Goal: Transaction & Acquisition: Book appointment/travel/reservation

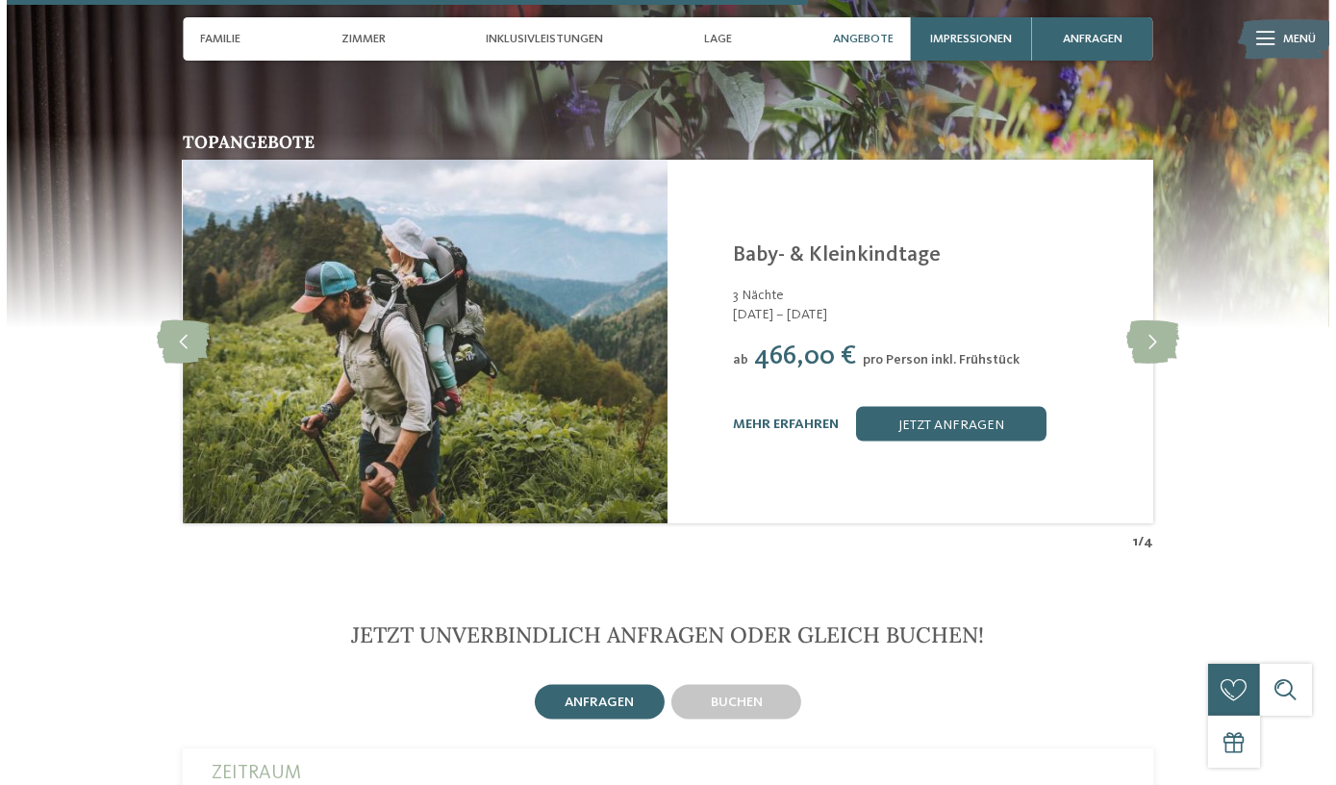
scroll to position [3323, 0]
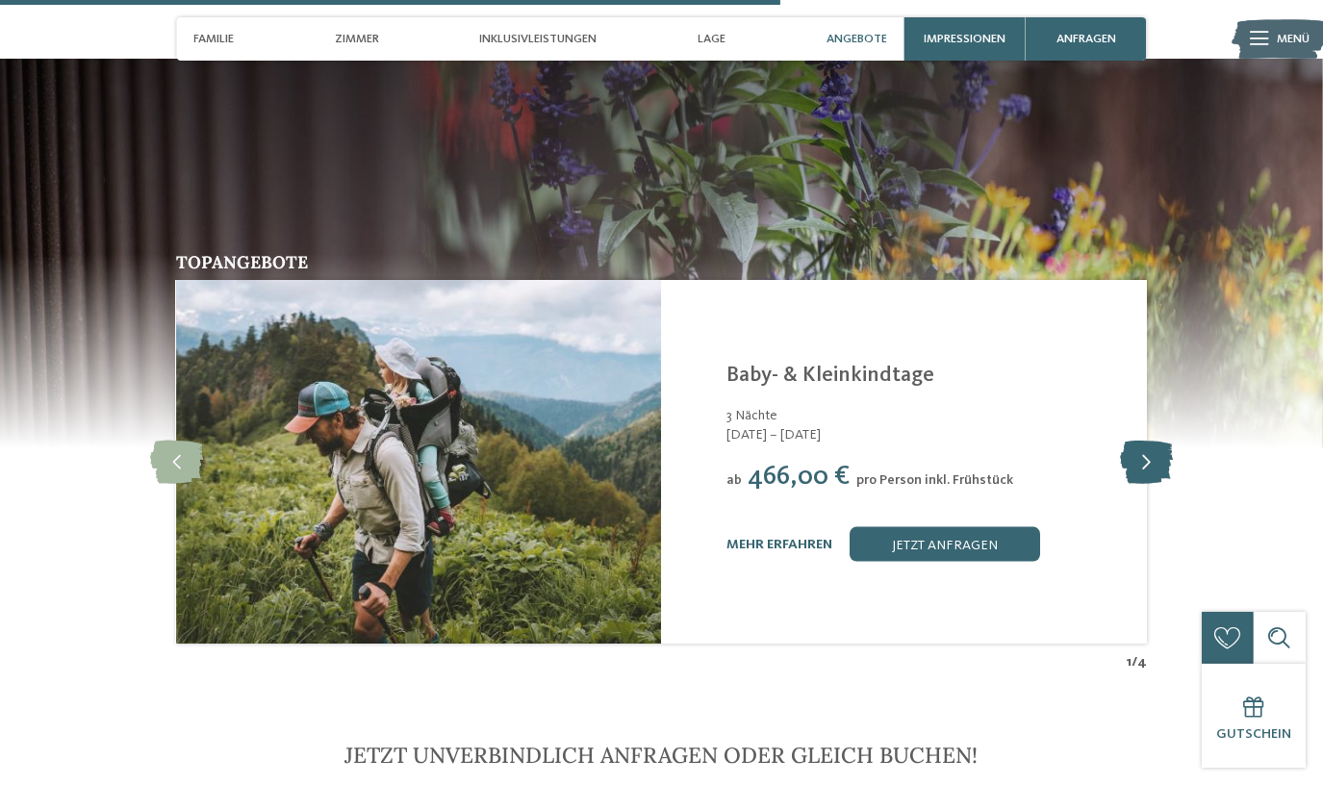
click at [1139, 441] on icon at bounding box center [1146, 462] width 53 height 43
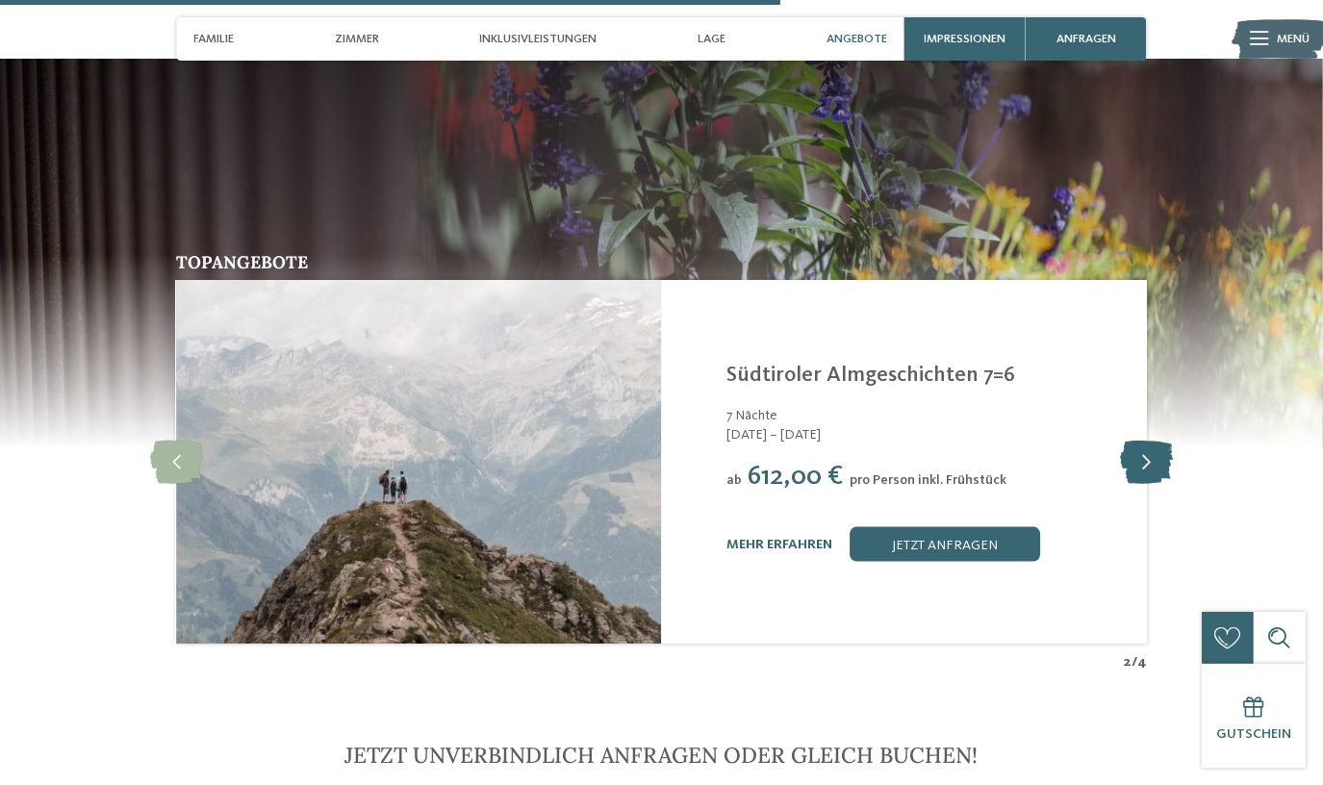
click at [1139, 441] on icon at bounding box center [1146, 462] width 53 height 43
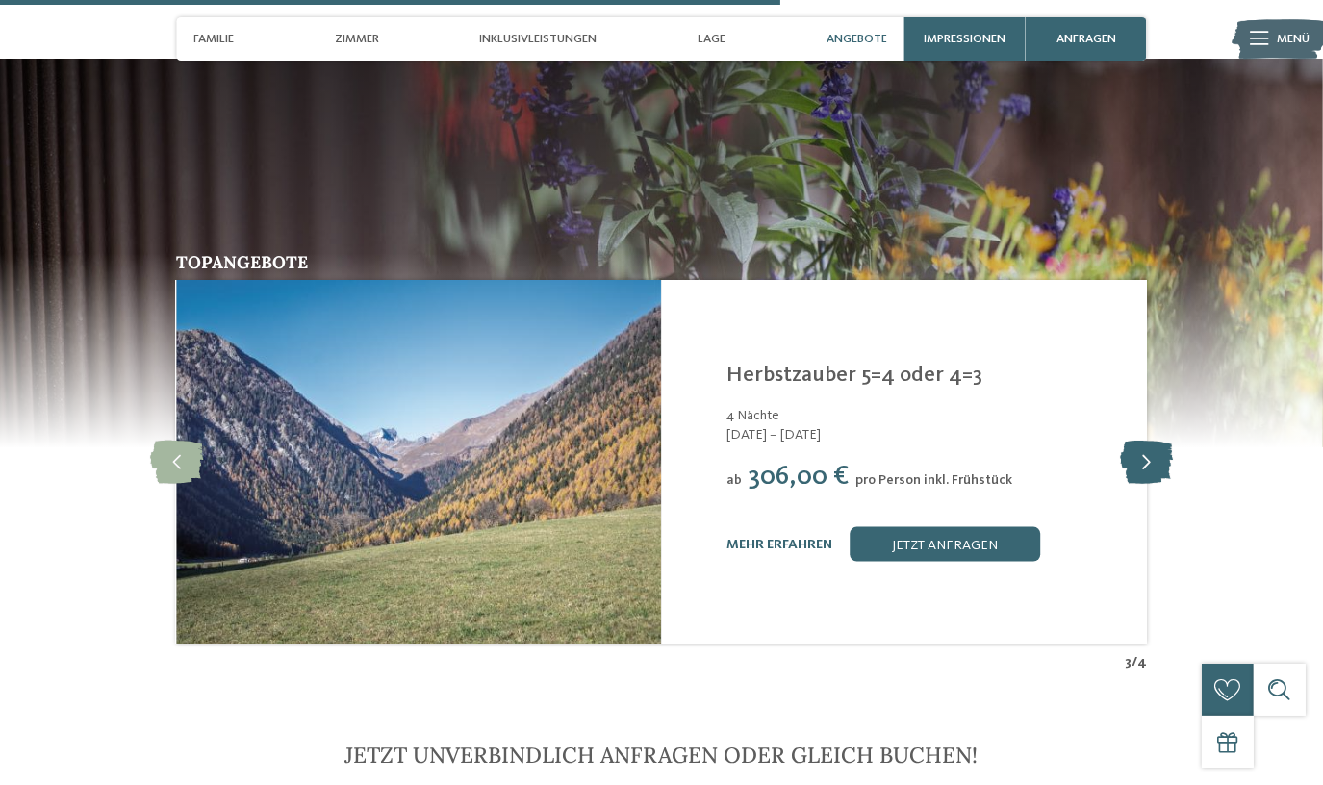
click at [1139, 441] on icon at bounding box center [1146, 462] width 53 height 43
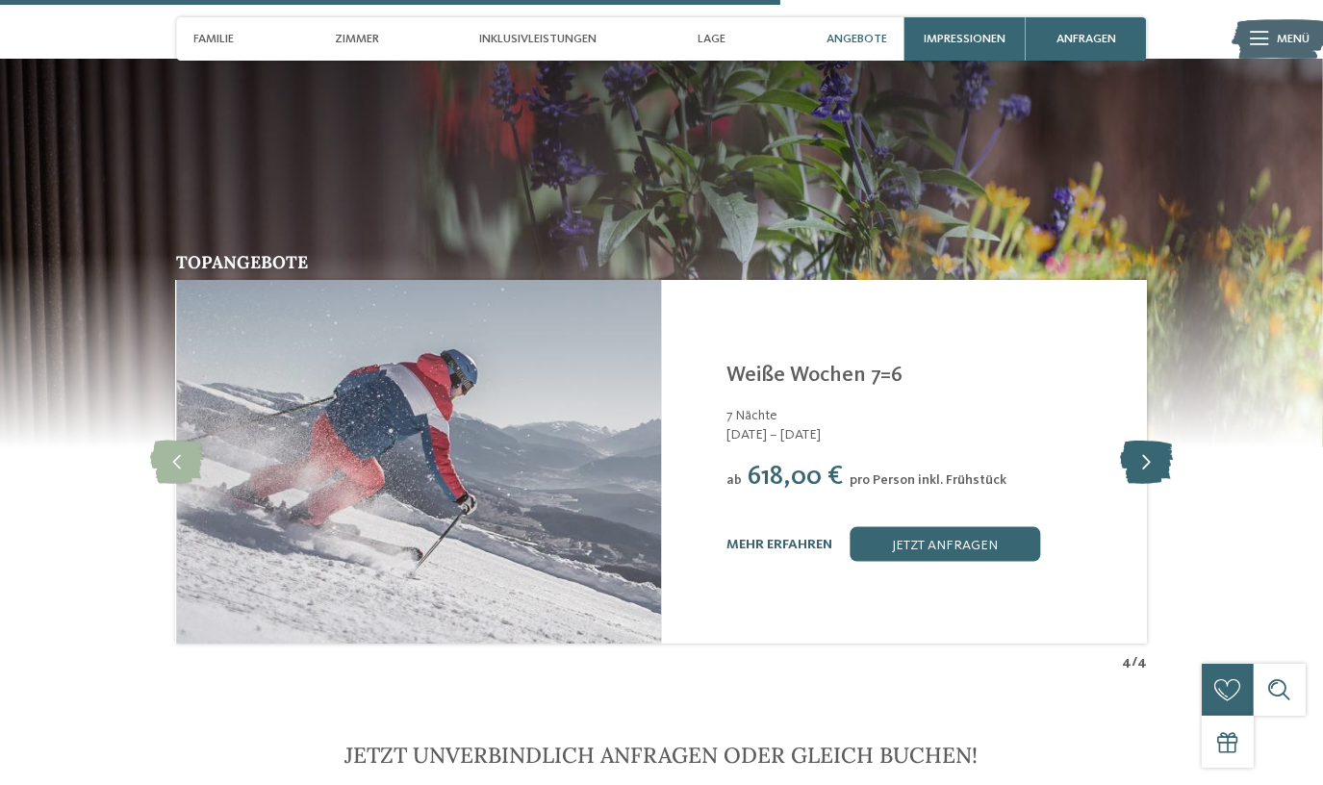
click at [1139, 441] on icon at bounding box center [1146, 462] width 53 height 43
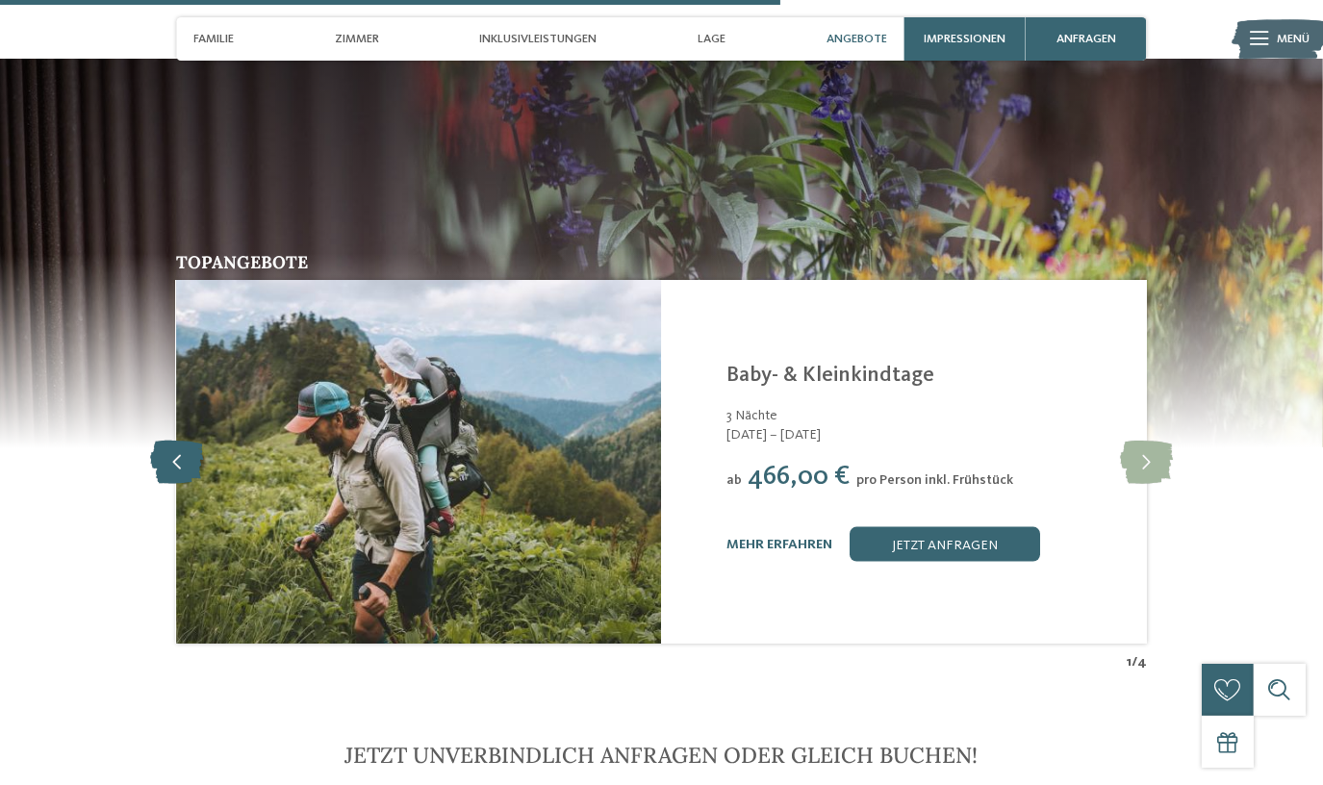
click at [157, 441] on icon at bounding box center [176, 462] width 53 height 43
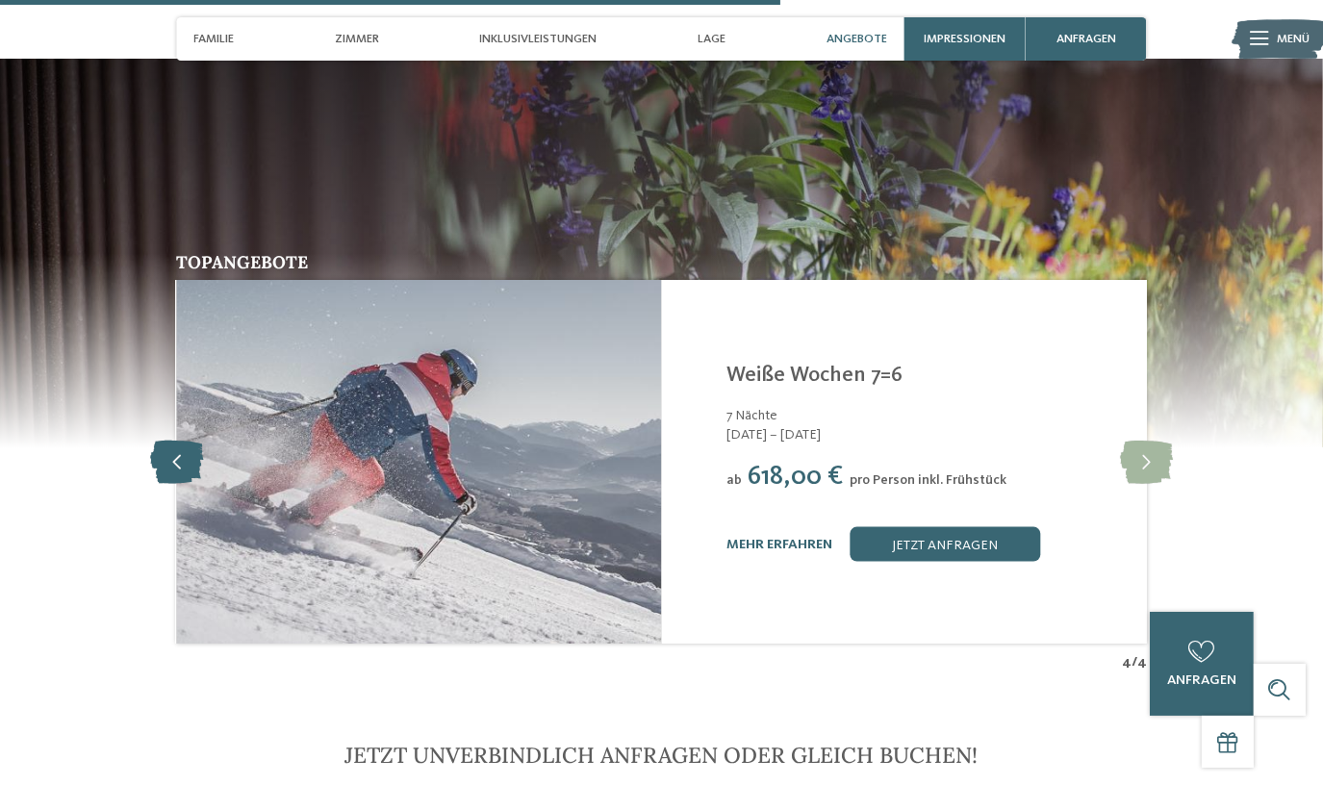
click at [158, 441] on icon at bounding box center [176, 462] width 53 height 43
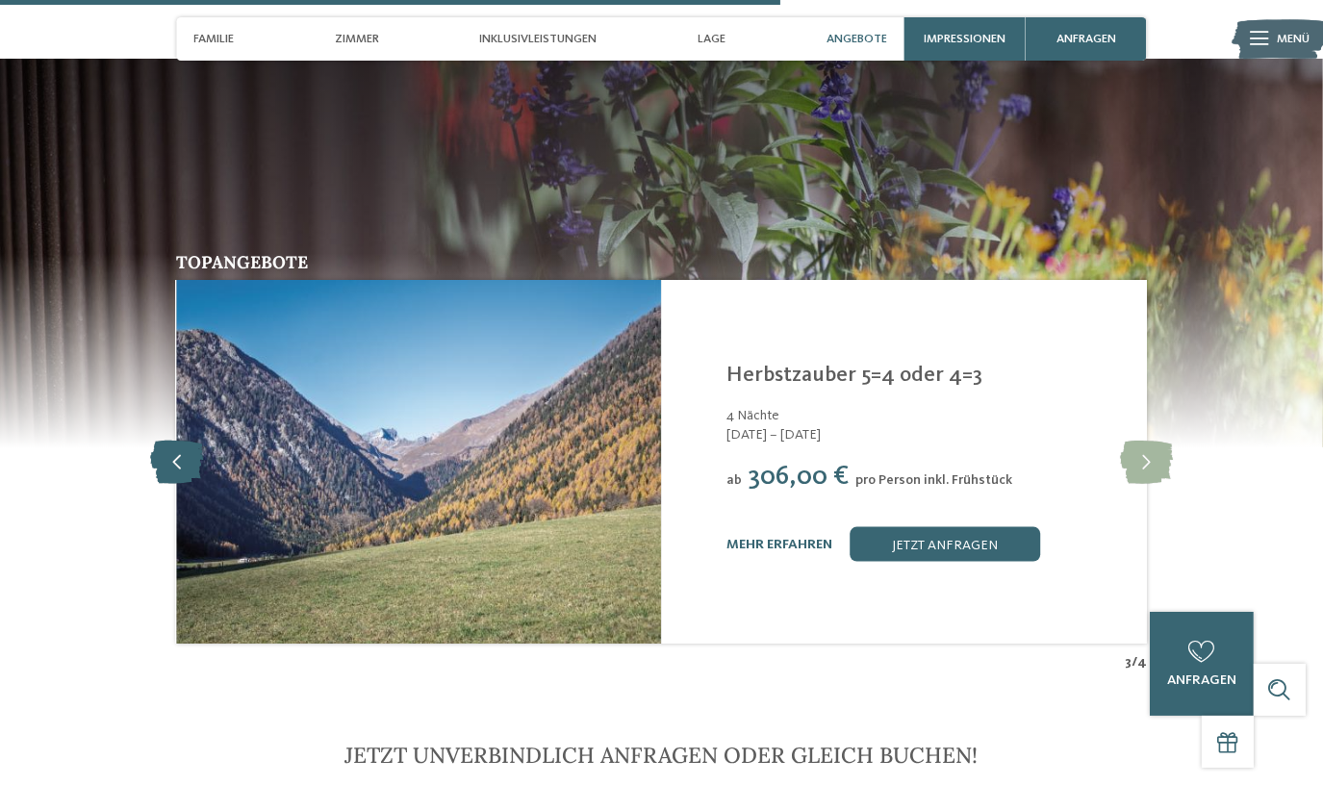
click at [173, 441] on icon at bounding box center [176, 462] width 53 height 43
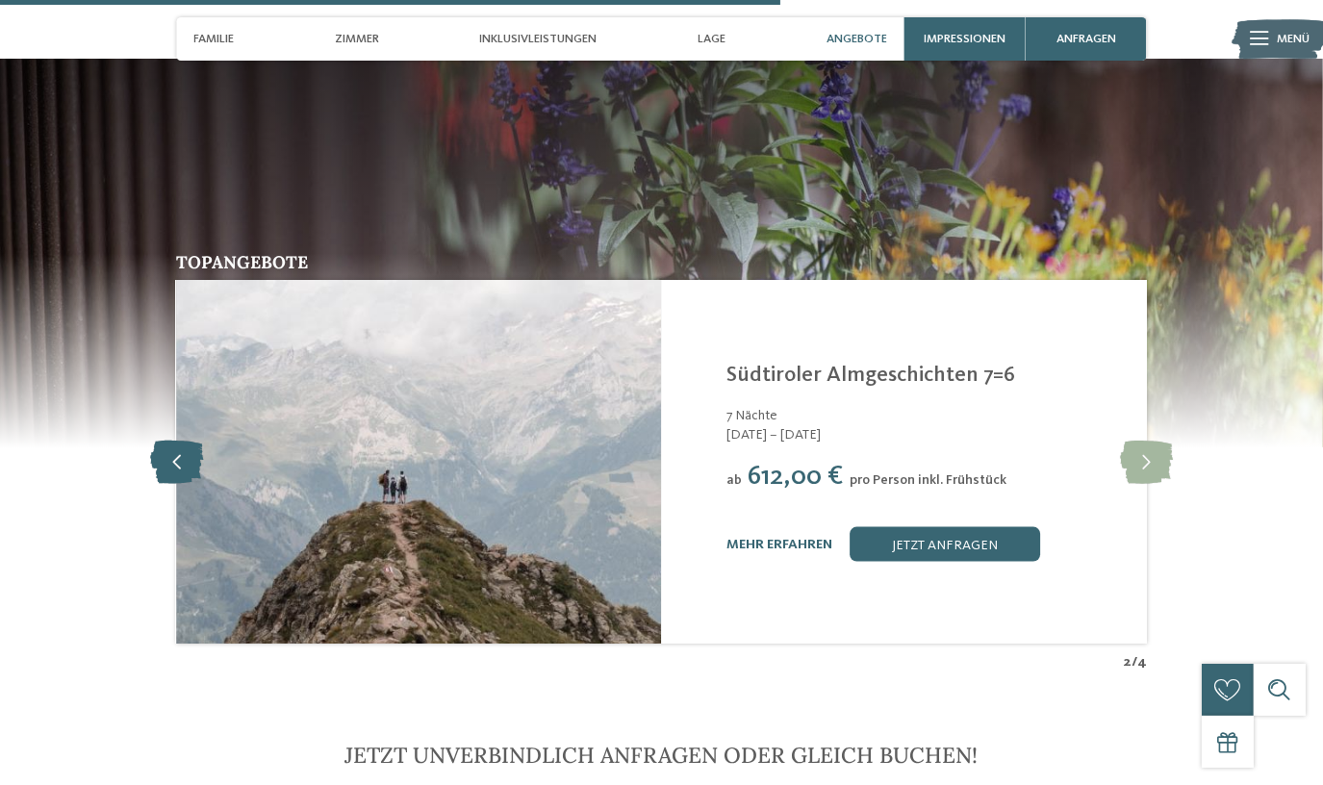
click at [173, 441] on icon at bounding box center [176, 462] width 53 height 43
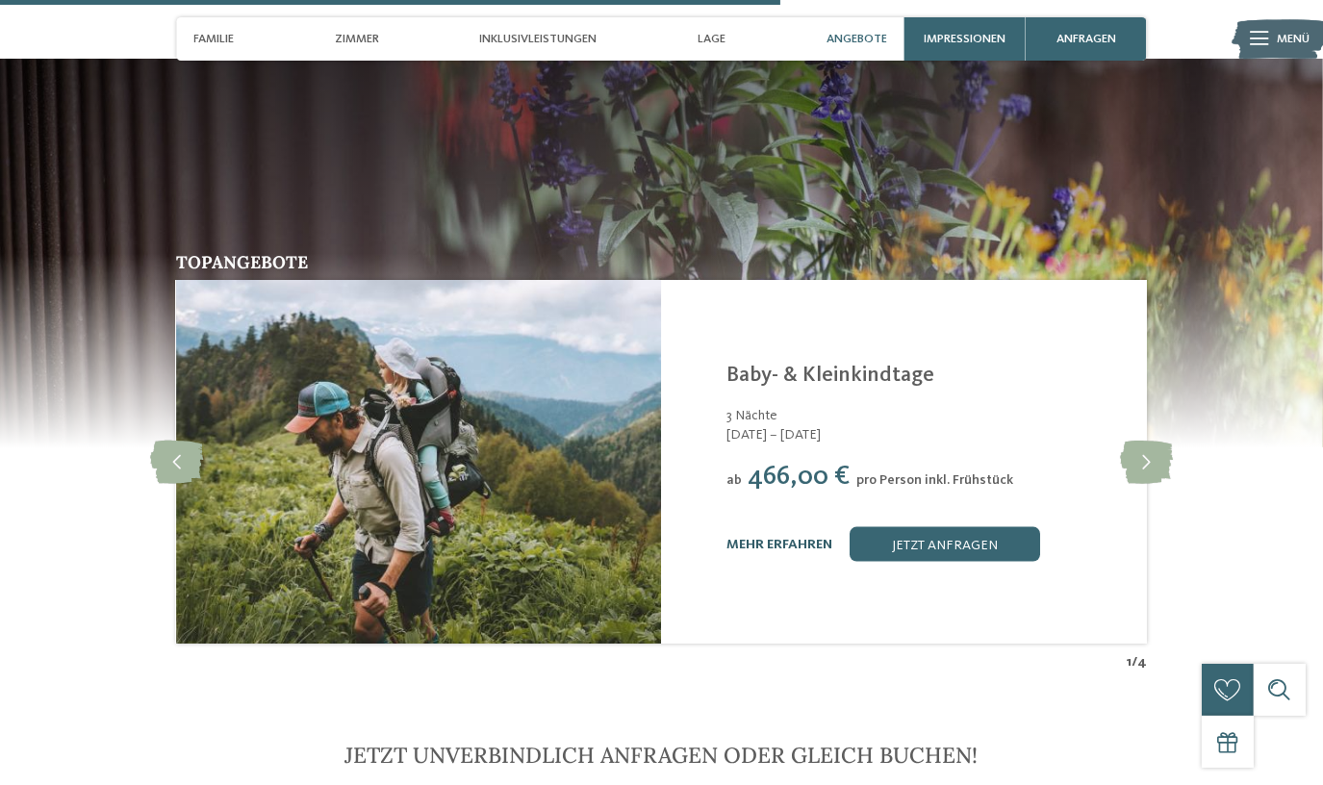
click at [756, 538] on link "mehr erfahren" at bounding box center [779, 544] width 106 height 13
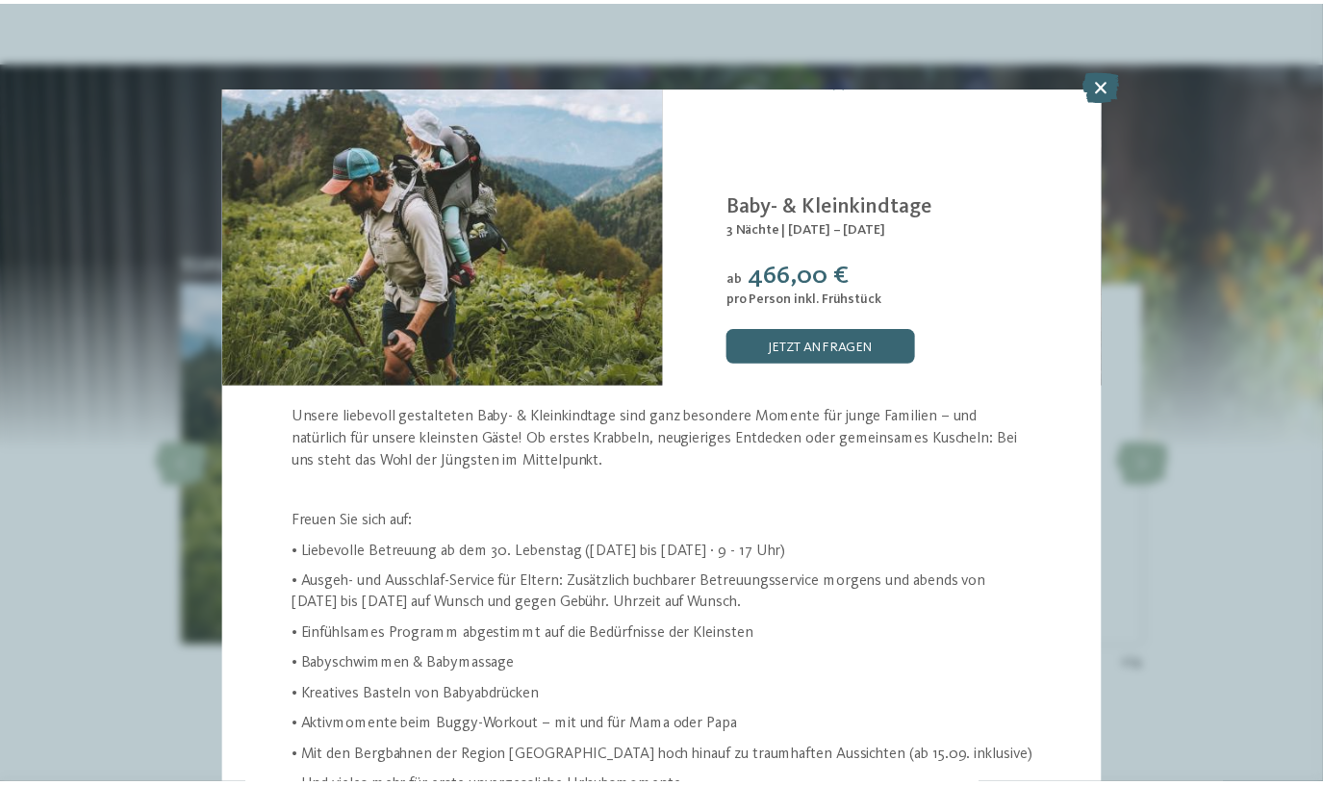
scroll to position [88, 0]
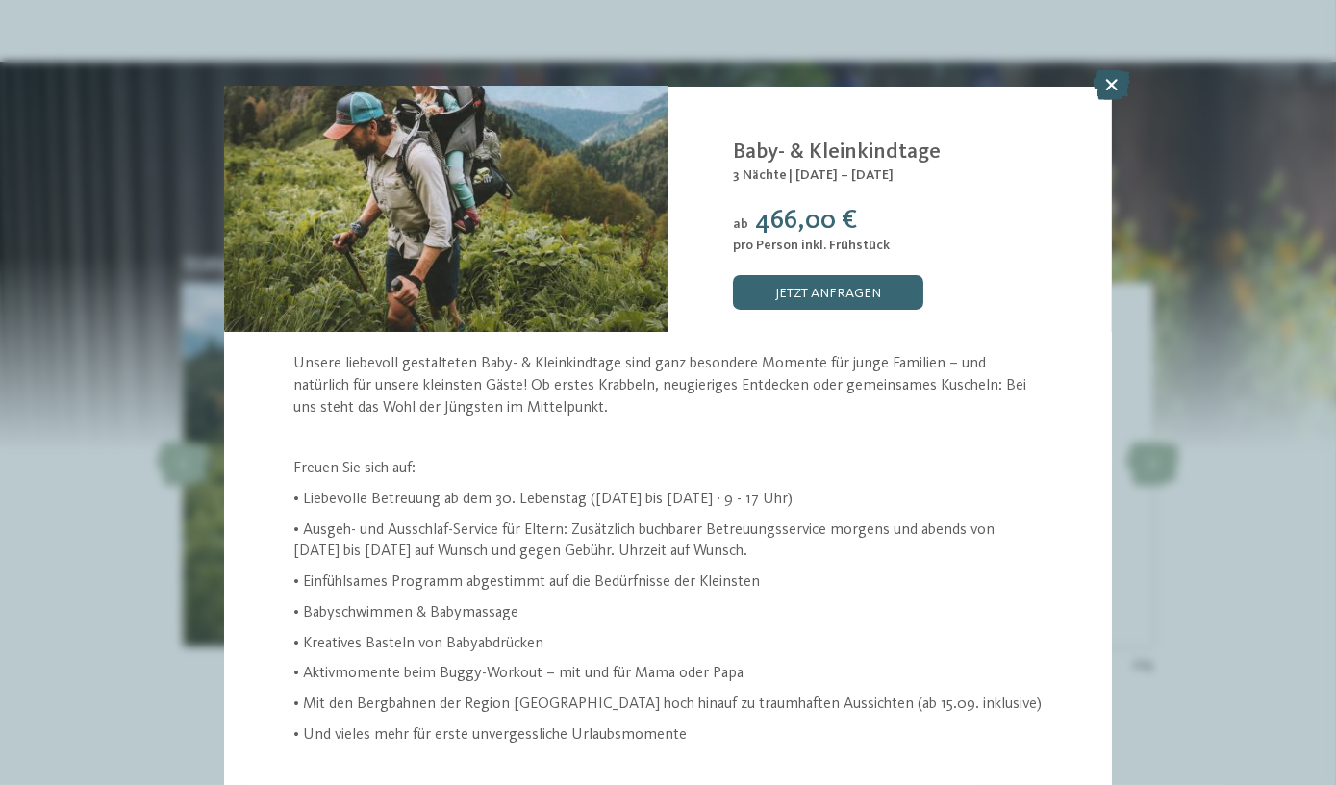
click at [1121, 89] on icon at bounding box center [1112, 84] width 38 height 31
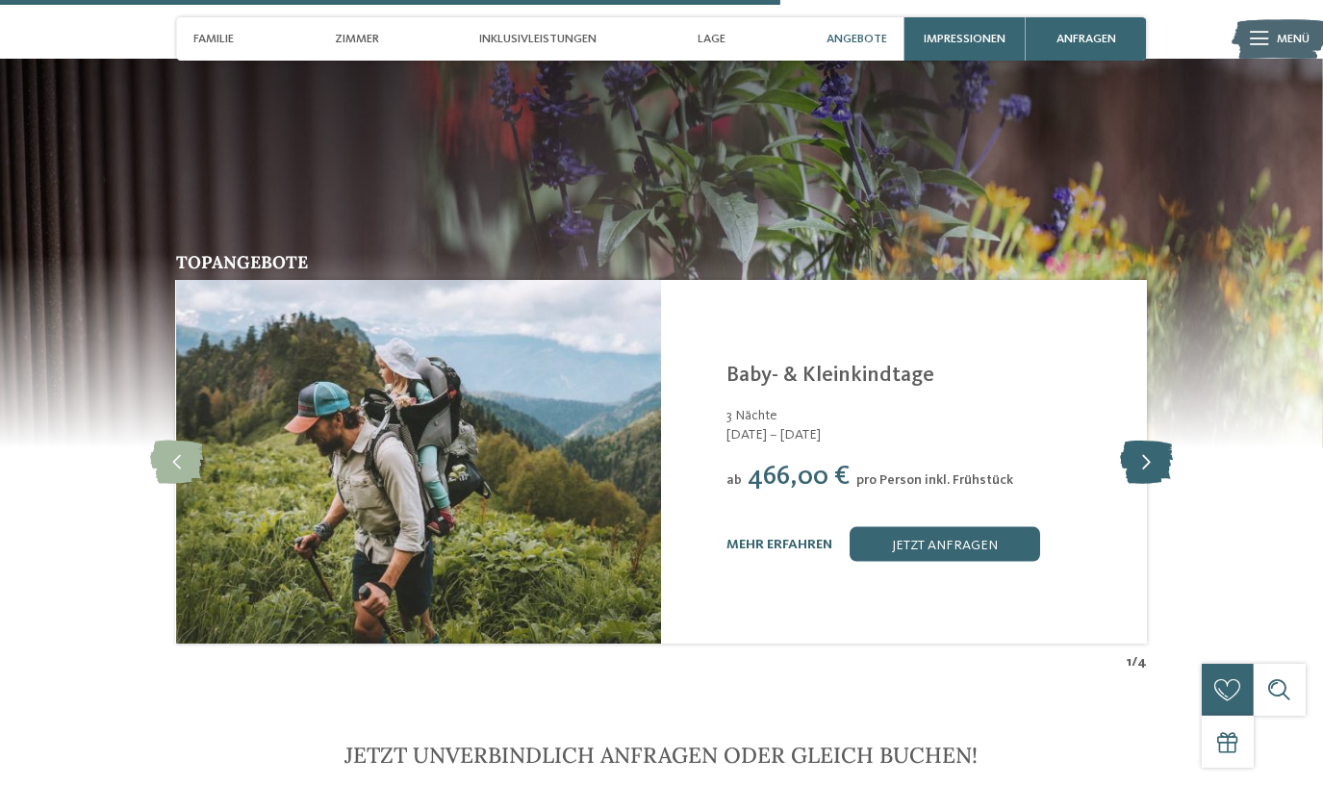
click at [1154, 441] on icon at bounding box center [1146, 462] width 53 height 43
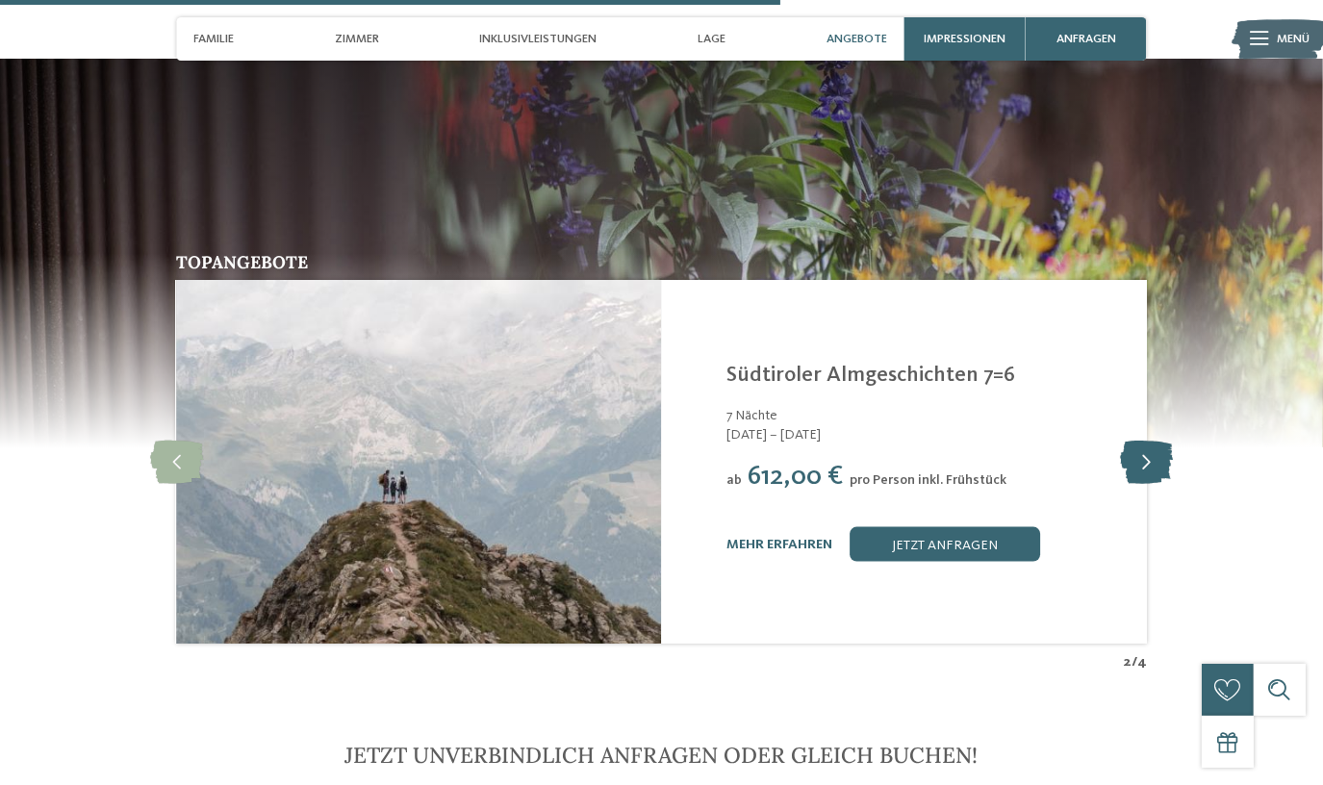
click at [1154, 441] on icon at bounding box center [1146, 462] width 53 height 43
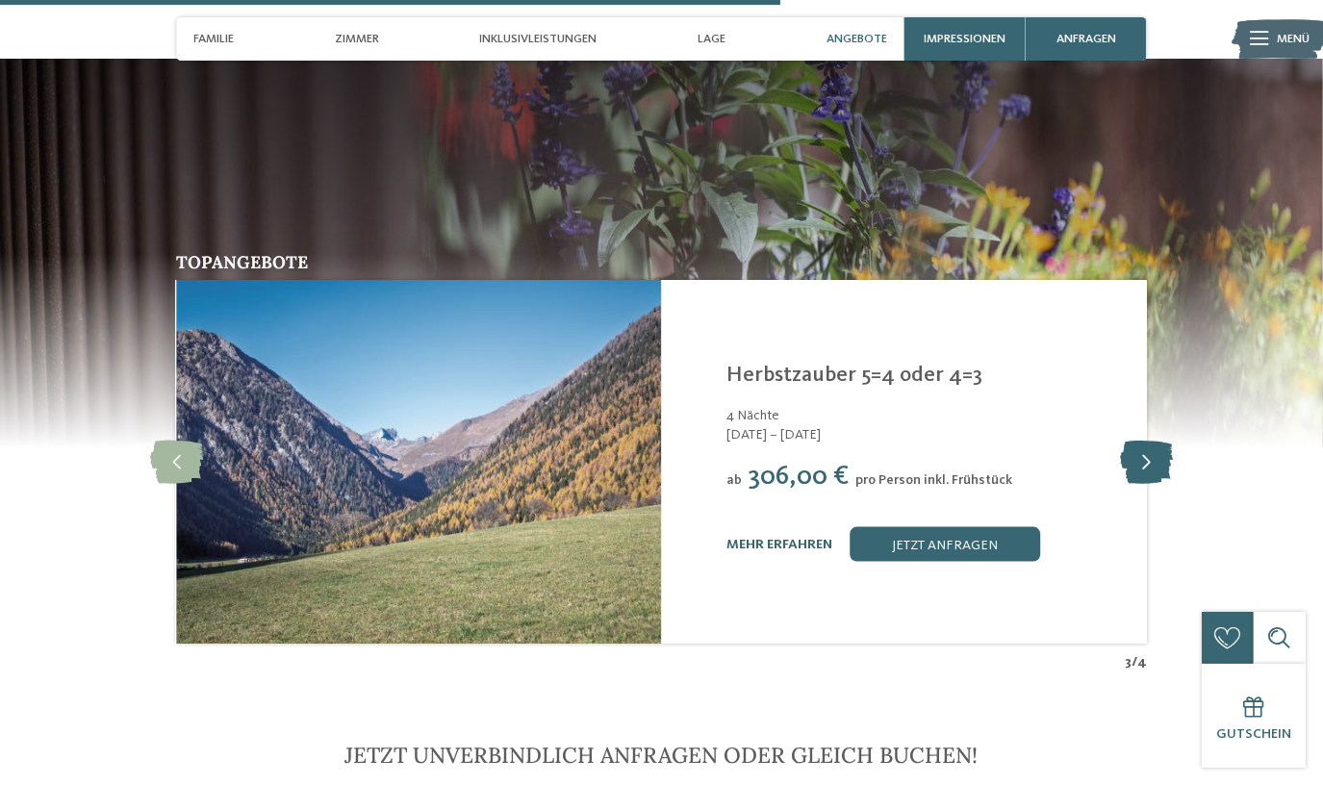
click at [1154, 441] on icon at bounding box center [1146, 462] width 53 height 43
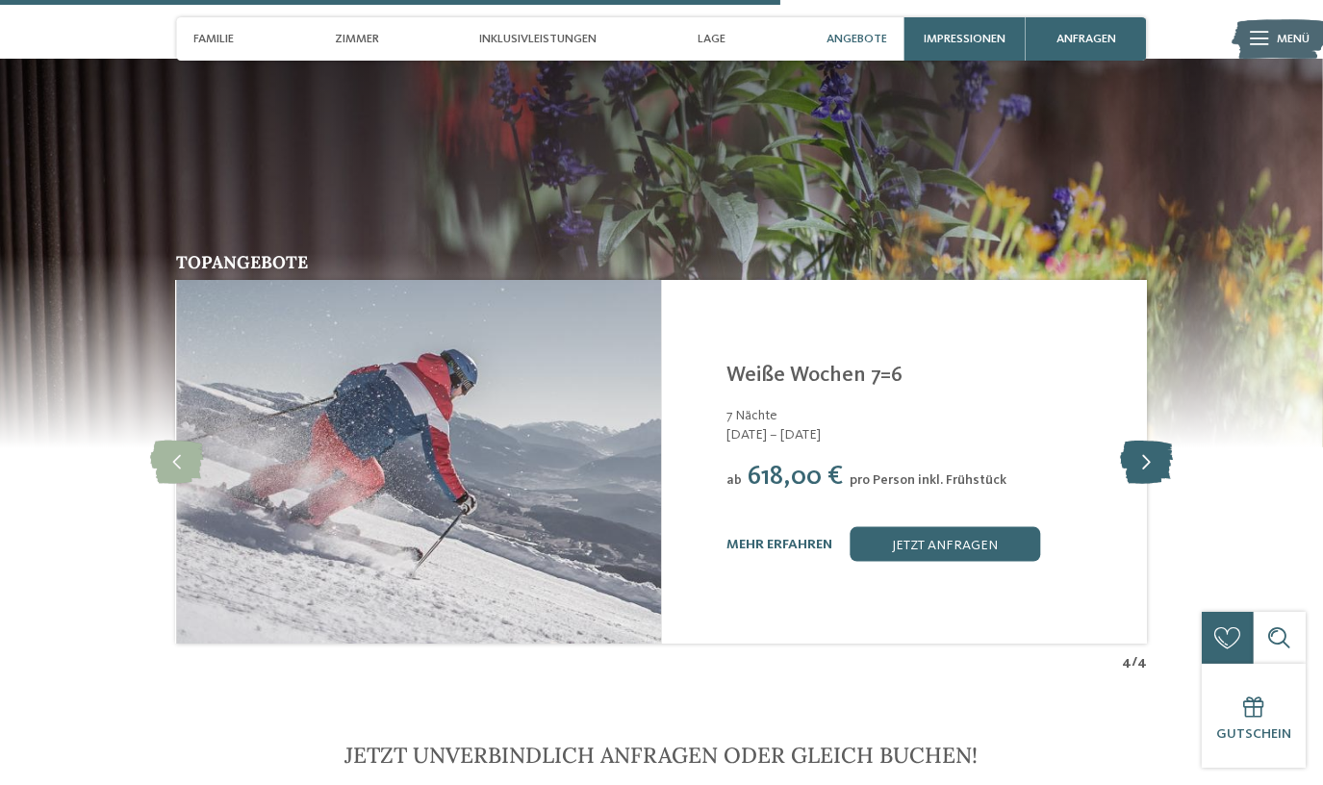
click at [1154, 441] on icon at bounding box center [1146, 462] width 53 height 43
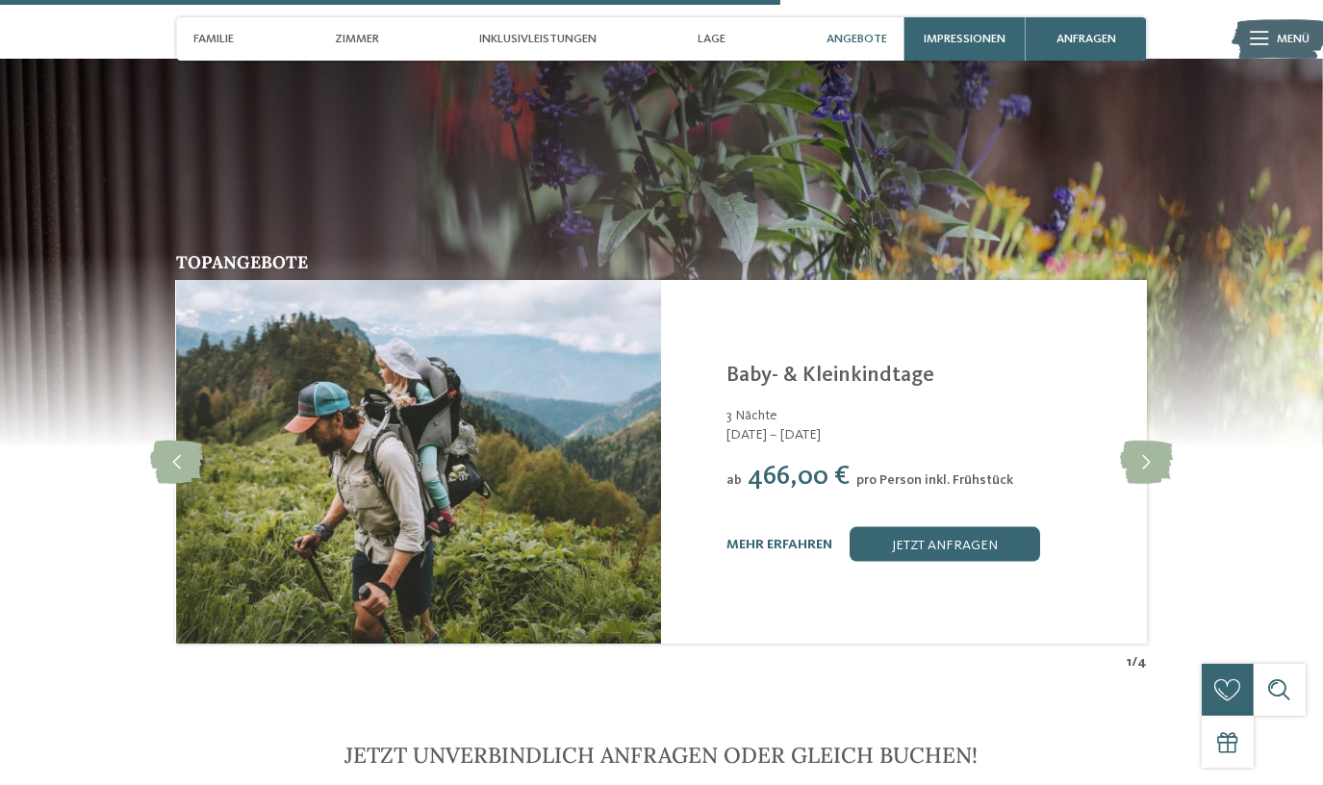
click at [763, 464] on span "466,00 €" at bounding box center [799, 477] width 102 height 26
click at [1153, 441] on icon at bounding box center [1146, 462] width 53 height 43
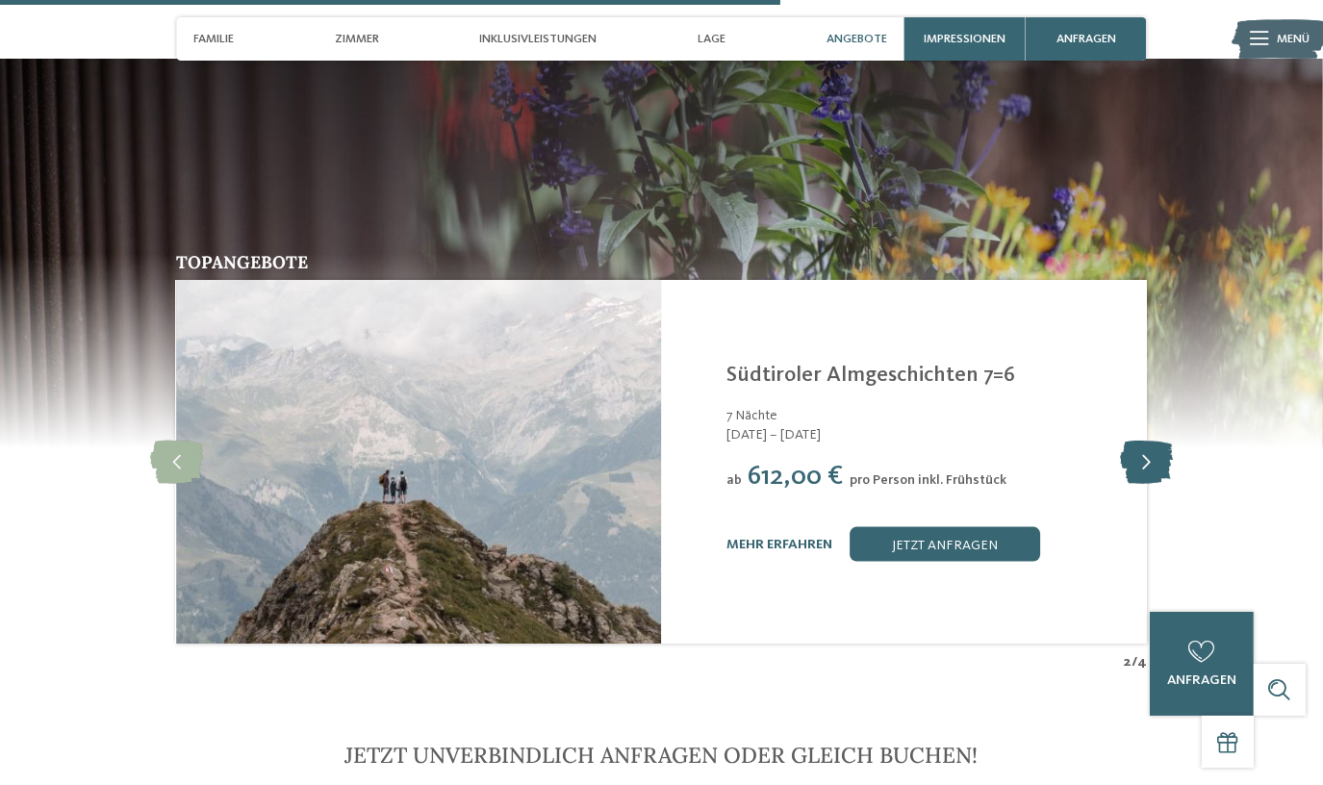
click at [1149, 441] on icon at bounding box center [1146, 462] width 53 height 43
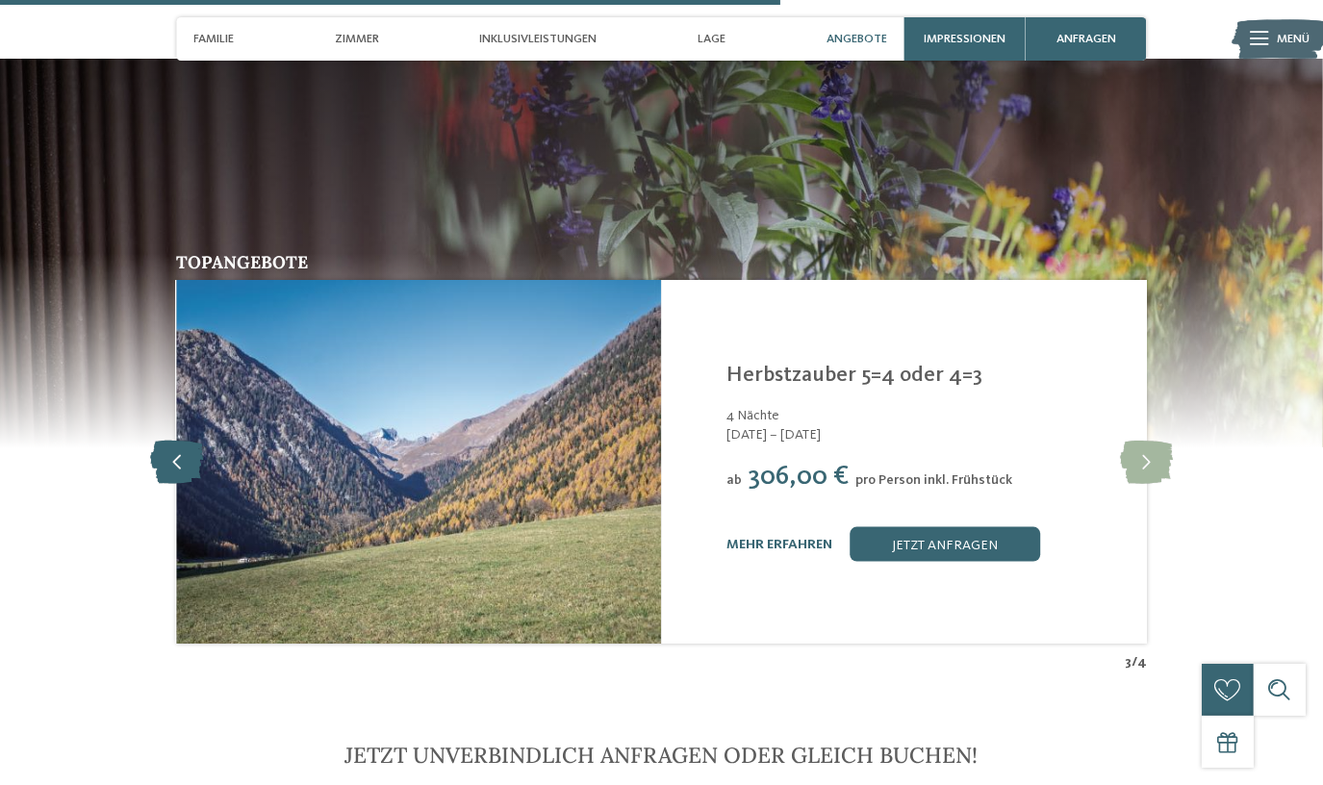
click at [194, 441] on icon at bounding box center [176, 462] width 53 height 43
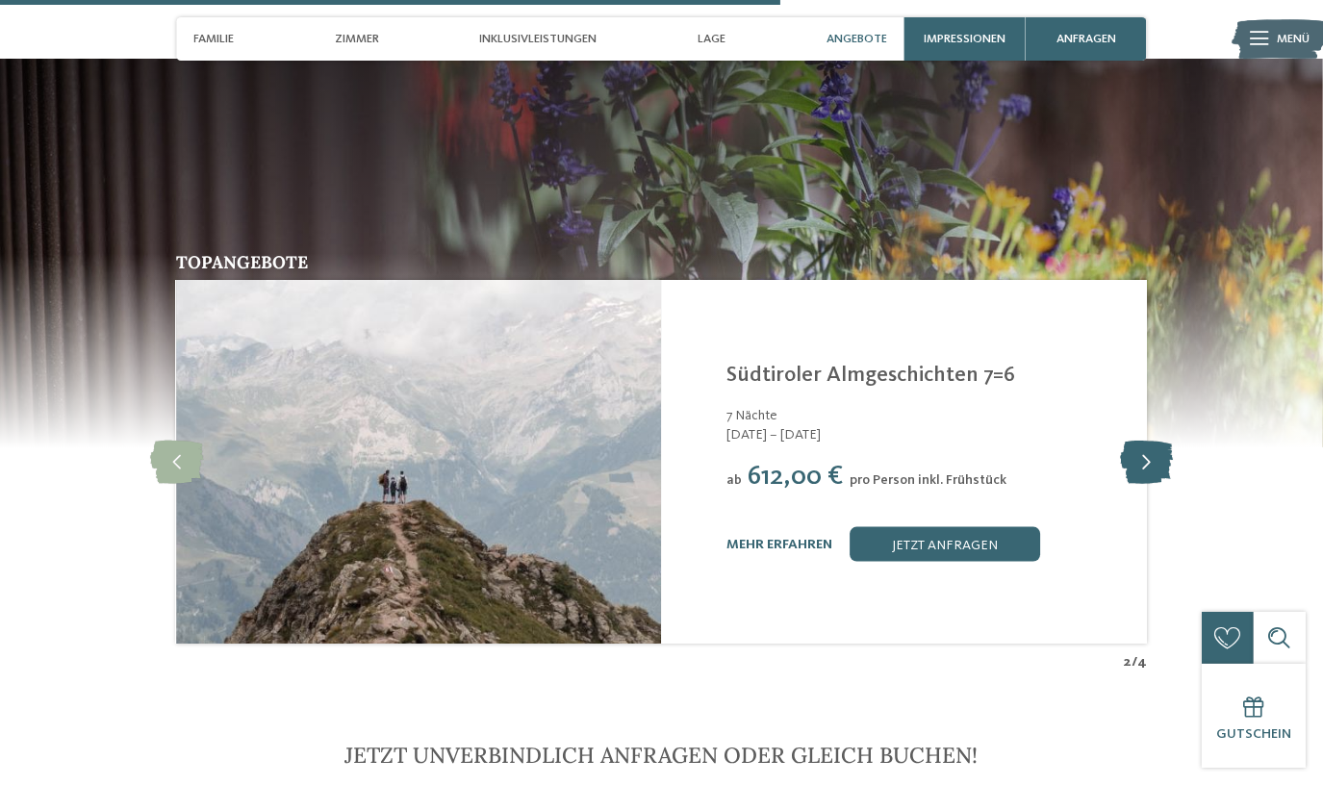
click at [1144, 441] on icon at bounding box center [1146, 462] width 53 height 43
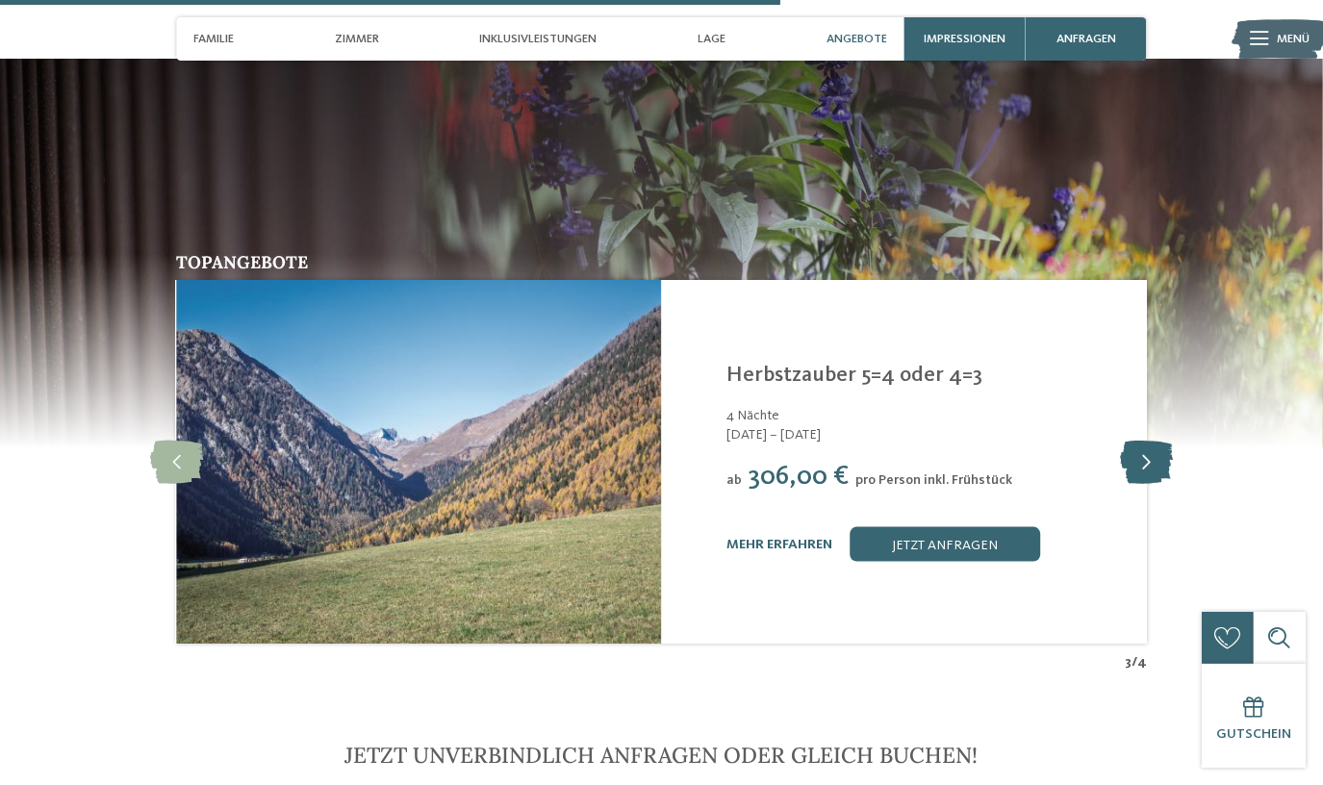
click at [1144, 441] on icon at bounding box center [1146, 462] width 53 height 43
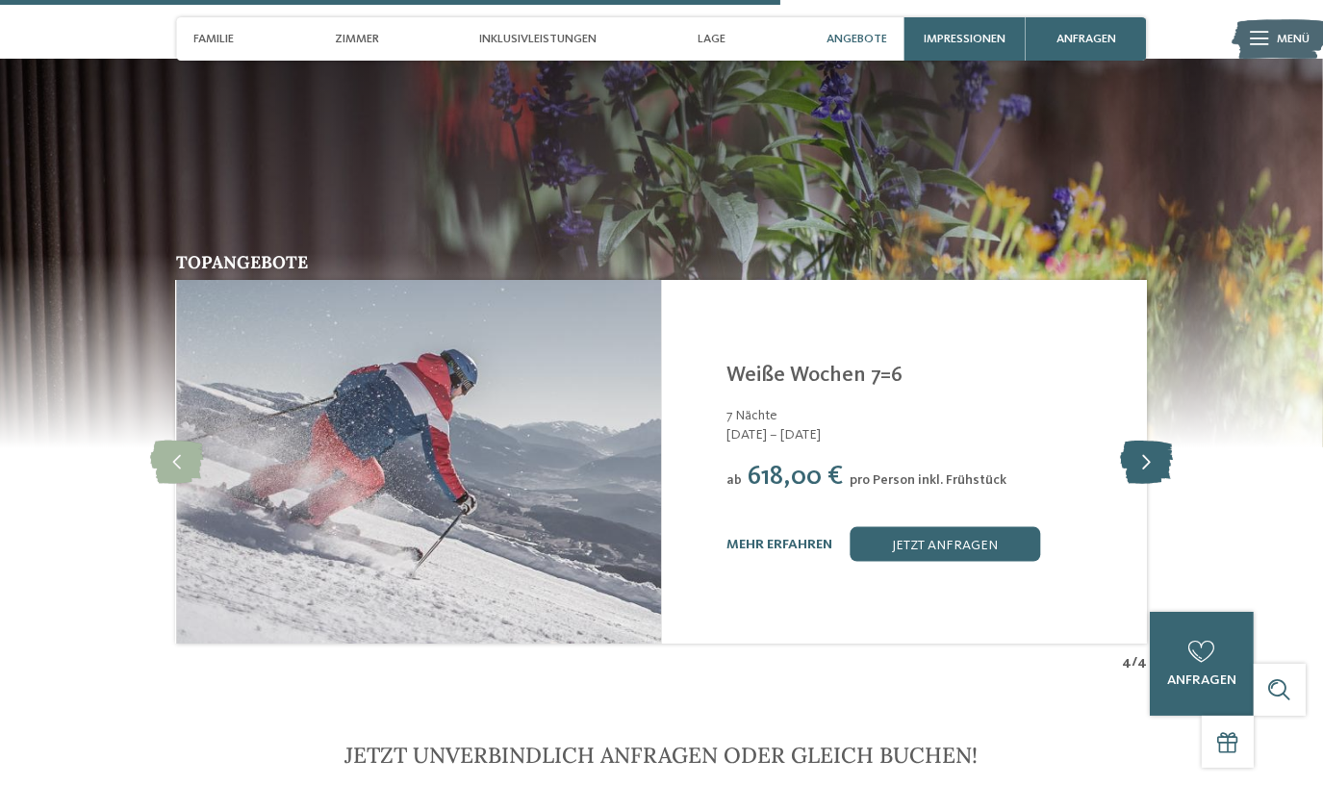
click at [1141, 441] on icon at bounding box center [1146, 462] width 53 height 43
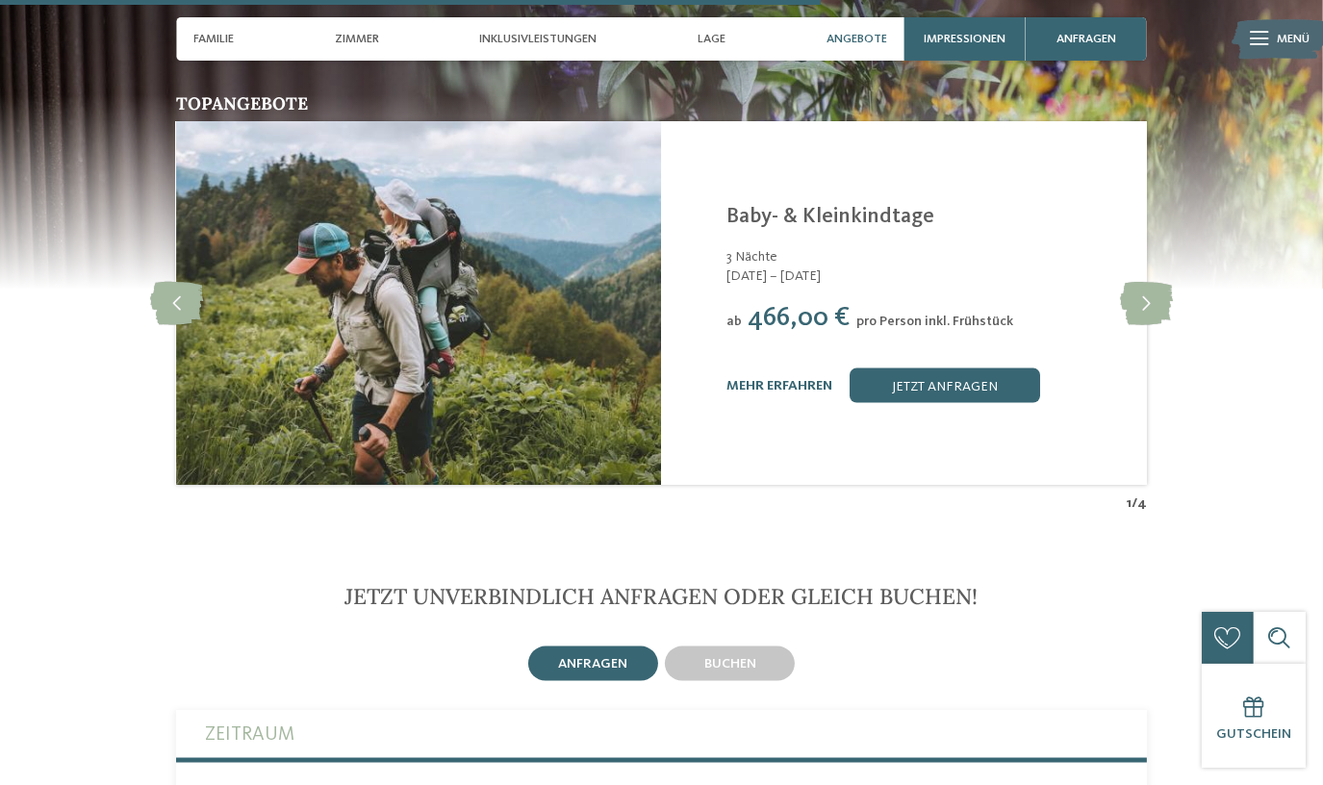
scroll to position [3498, 0]
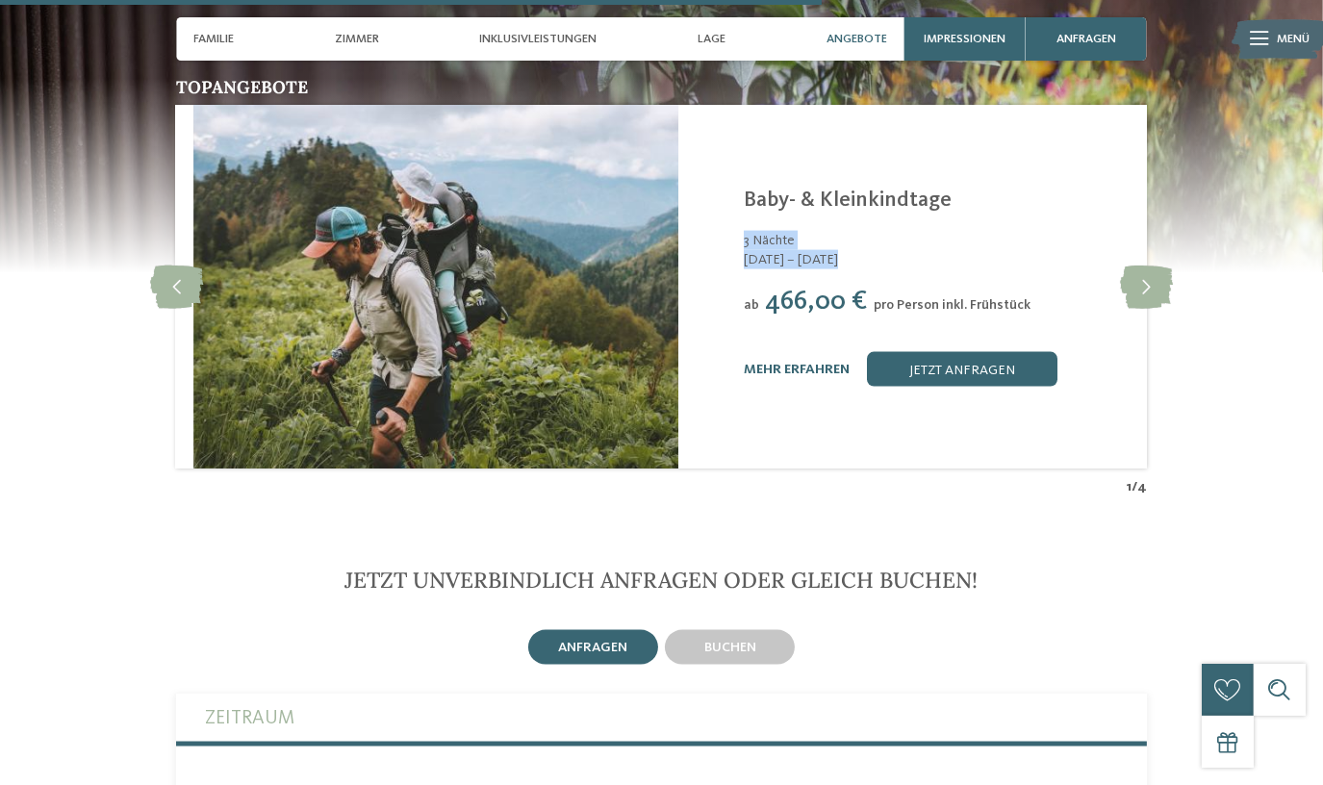
drag, startPoint x: 721, startPoint y: 214, endPoint x: 738, endPoint y: 240, distance: 31.2
click at [738, 240] on div "[PERSON_NAME][GEOGRAPHIC_DATA]/[GEOGRAPHIC_DATA] - [GEOGRAPHIC_DATA] Baby- & Kl…" at bounding box center [920, 287] width 485 height 364
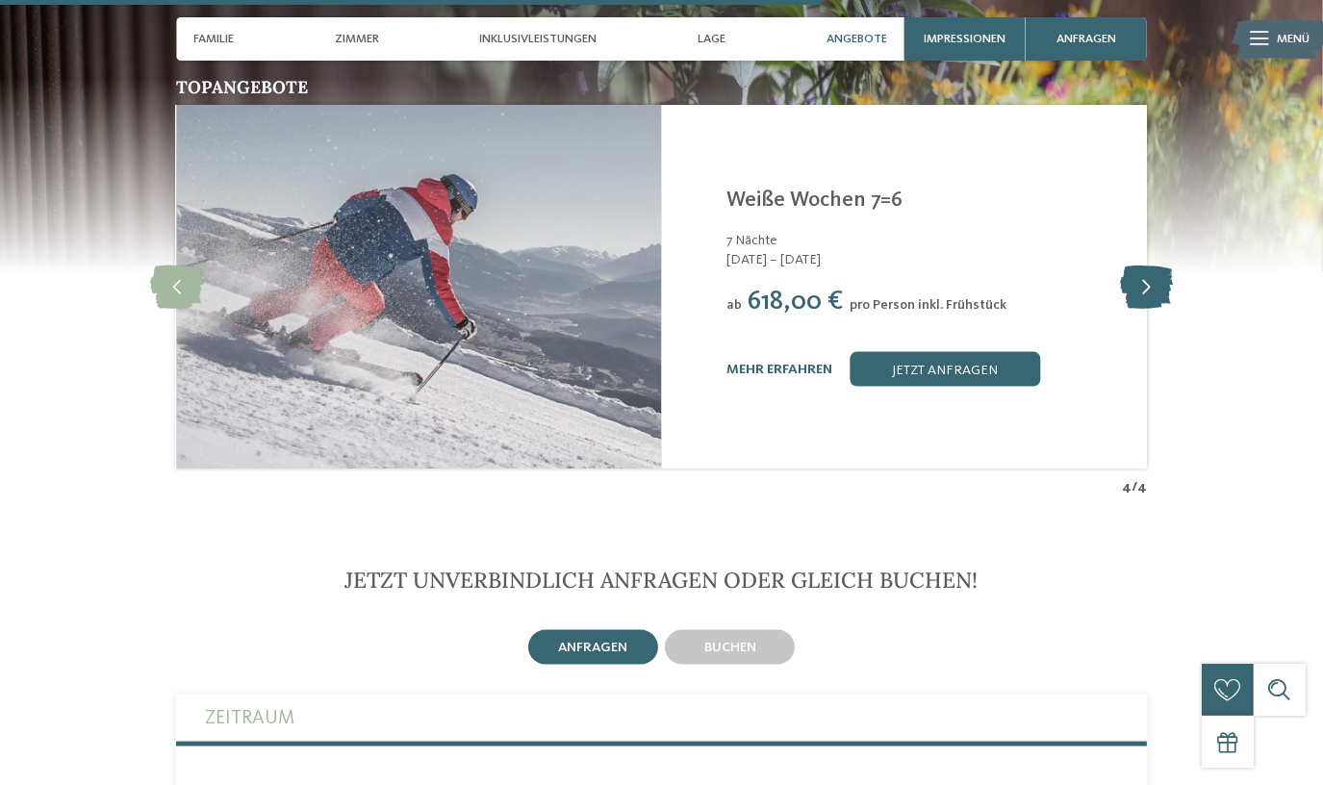
click at [1142, 266] on icon at bounding box center [1146, 287] width 53 height 43
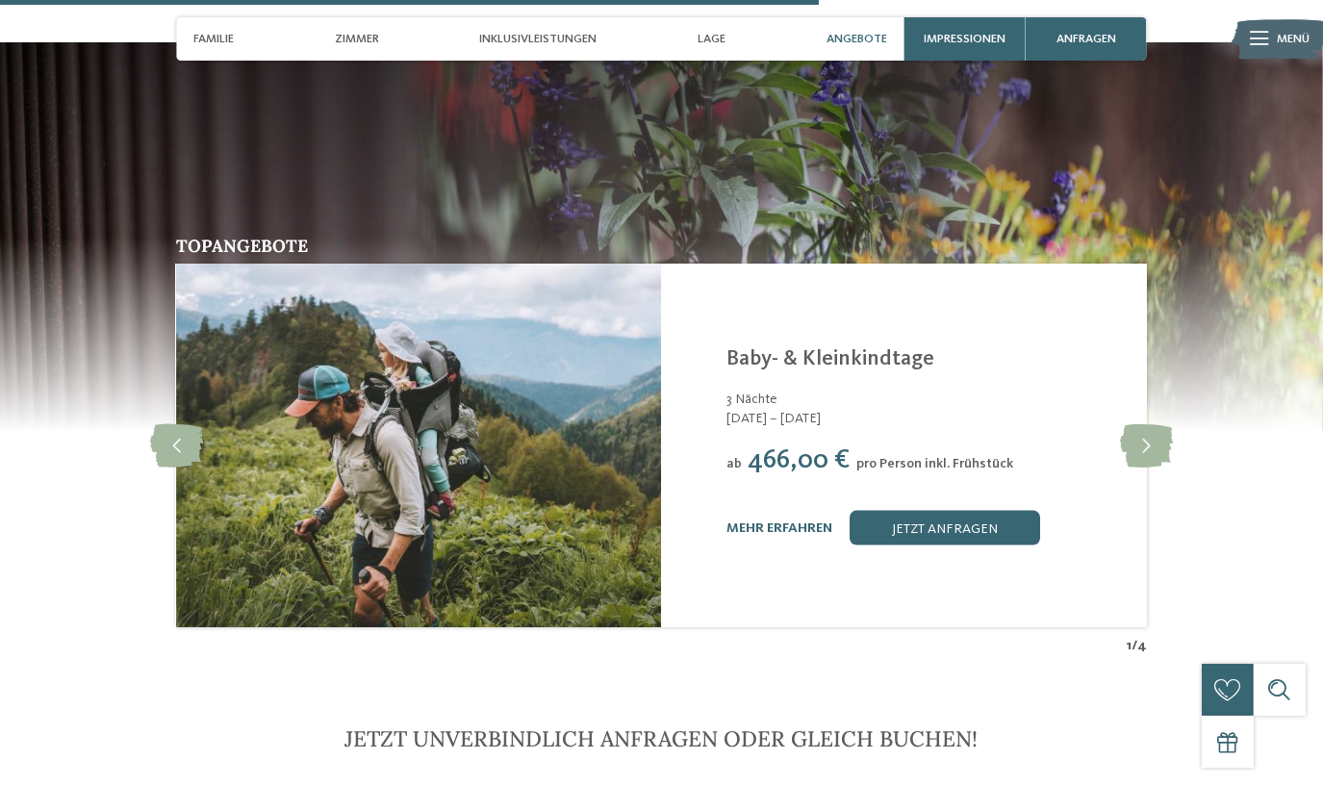
scroll to position [3323, 0]
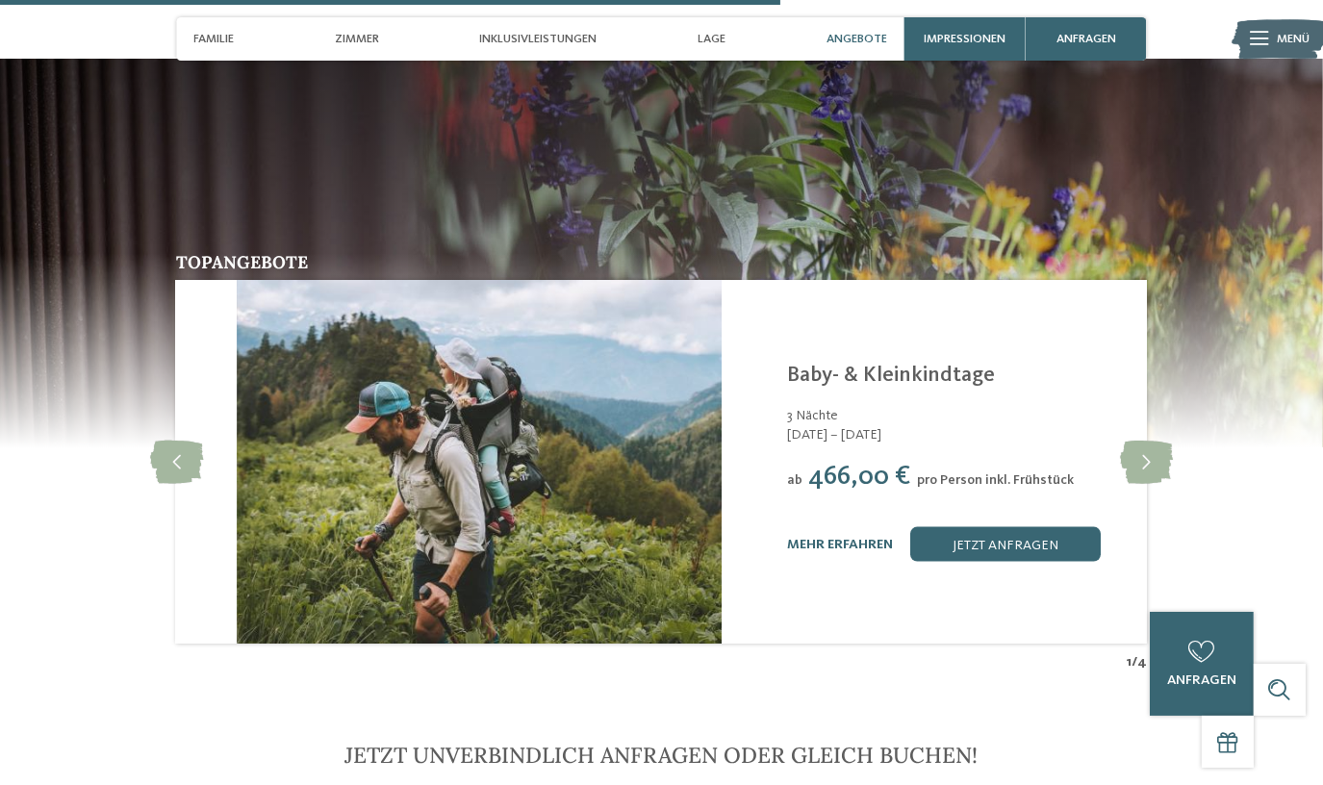
drag, startPoint x: 842, startPoint y: 442, endPoint x: 902, endPoint y: 449, distance: 61.1
click at [902, 464] on span "466,00 €" at bounding box center [860, 477] width 102 height 26
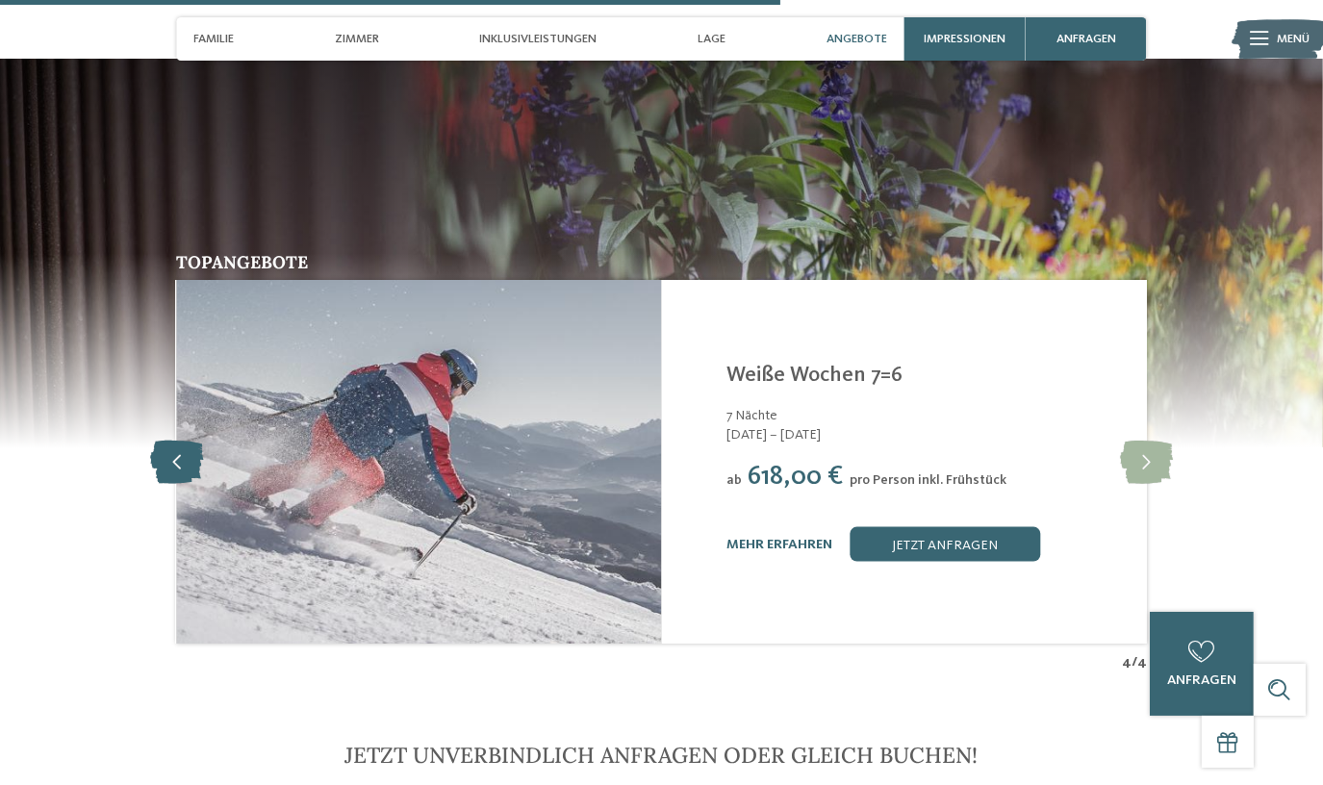
click at [175, 441] on icon at bounding box center [176, 462] width 53 height 43
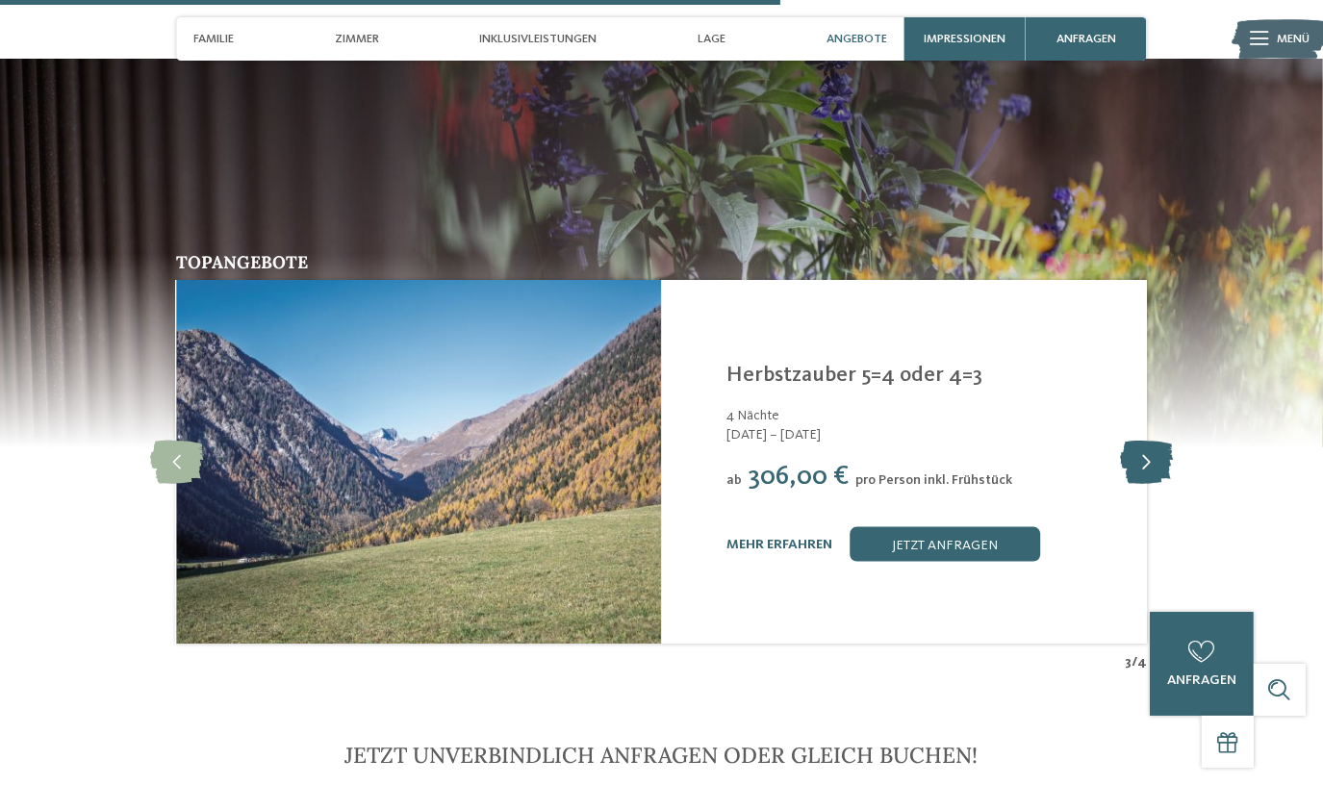
click at [1138, 441] on icon at bounding box center [1146, 462] width 53 height 43
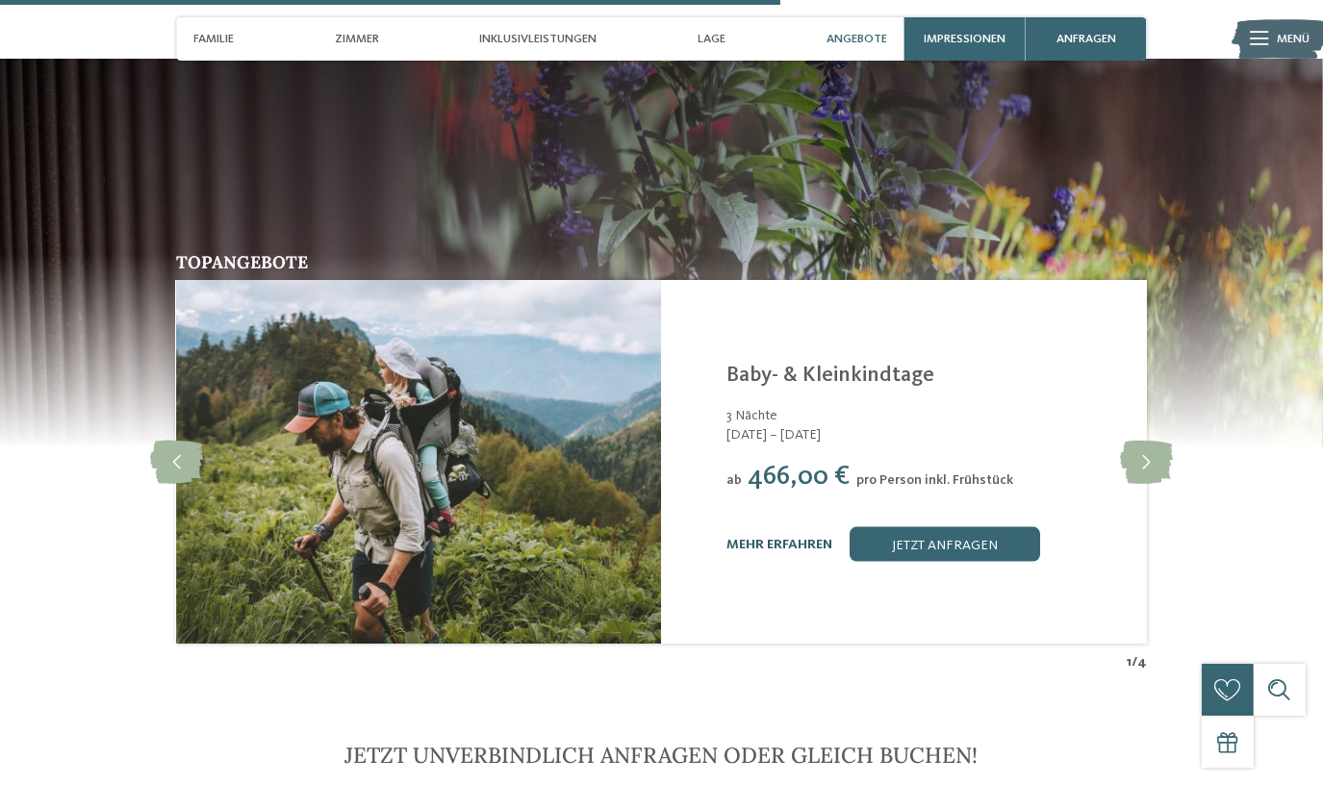
click at [796, 538] on link "mehr erfahren" at bounding box center [779, 544] width 106 height 13
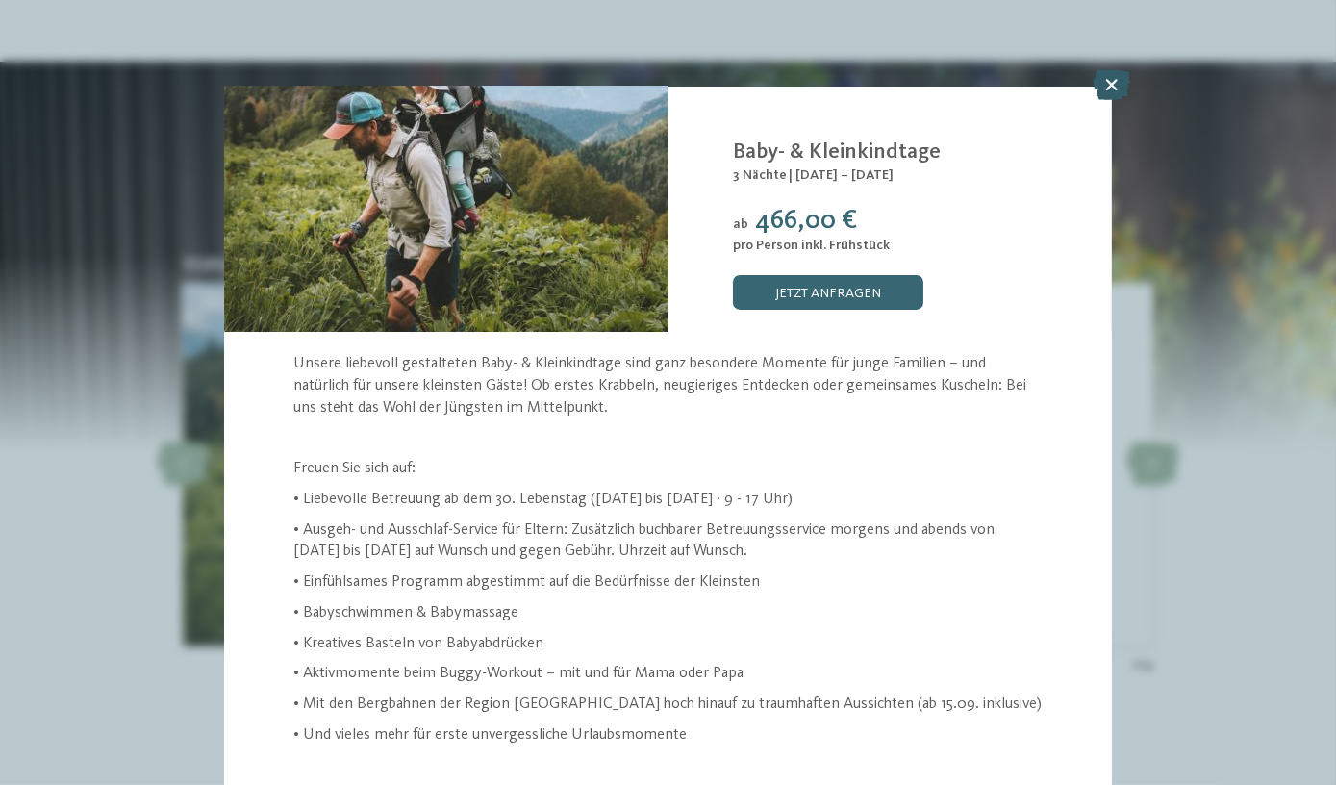
click at [1115, 85] on icon at bounding box center [1112, 84] width 38 height 31
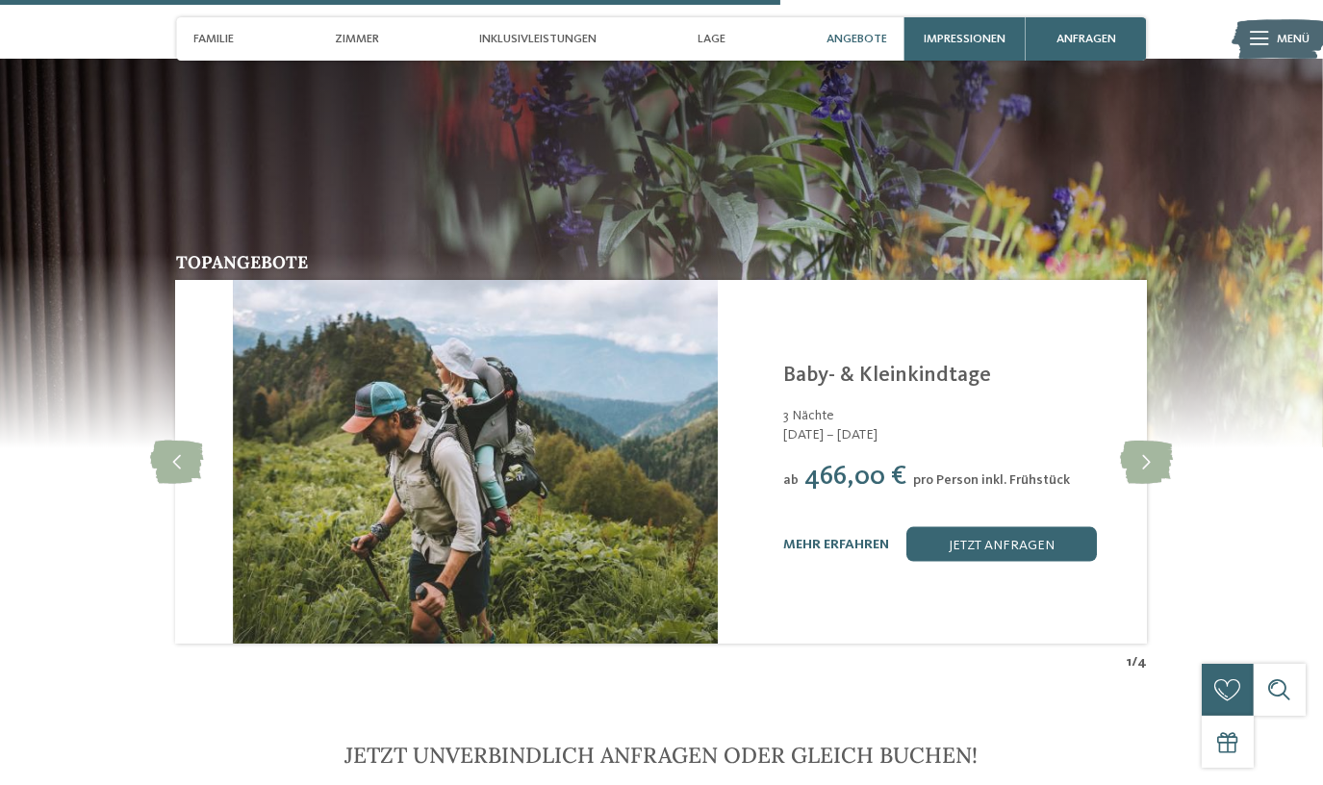
drag, startPoint x: 728, startPoint y: 445, endPoint x: 785, endPoint y: 450, distance: 57.0
click at [785, 473] on span "ab" at bounding box center [790, 479] width 15 height 13
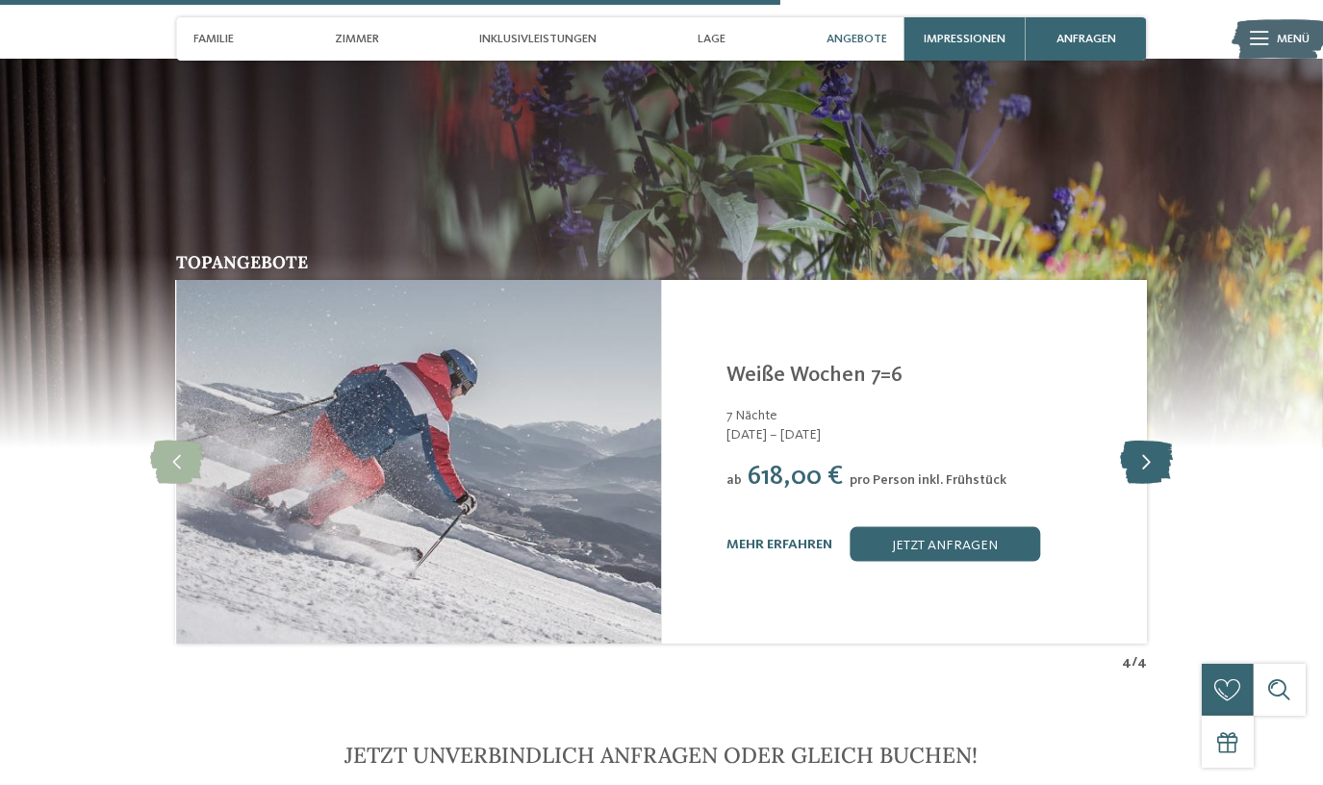
click at [1149, 441] on icon at bounding box center [1146, 462] width 53 height 43
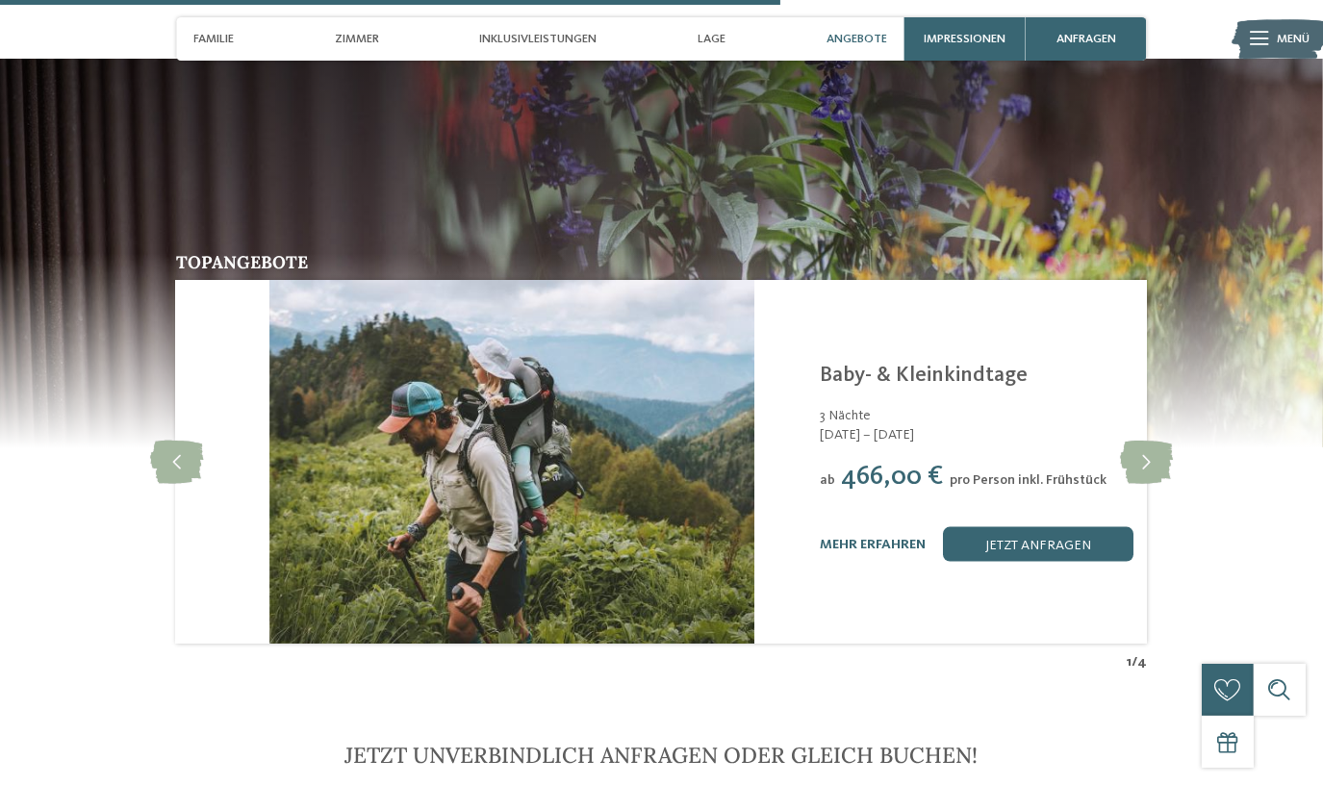
drag, startPoint x: 691, startPoint y: 340, endPoint x: 735, endPoint y: 393, distance: 69.7
click at [754, 393] on div "[PERSON_NAME][GEOGRAPHIC_DATA]/[GEOGRAPHIC_DATA] - [GEOGRAPHIC_DATA] Baby- & Kl…" at bounding box center [996, 462] width 485 height 364
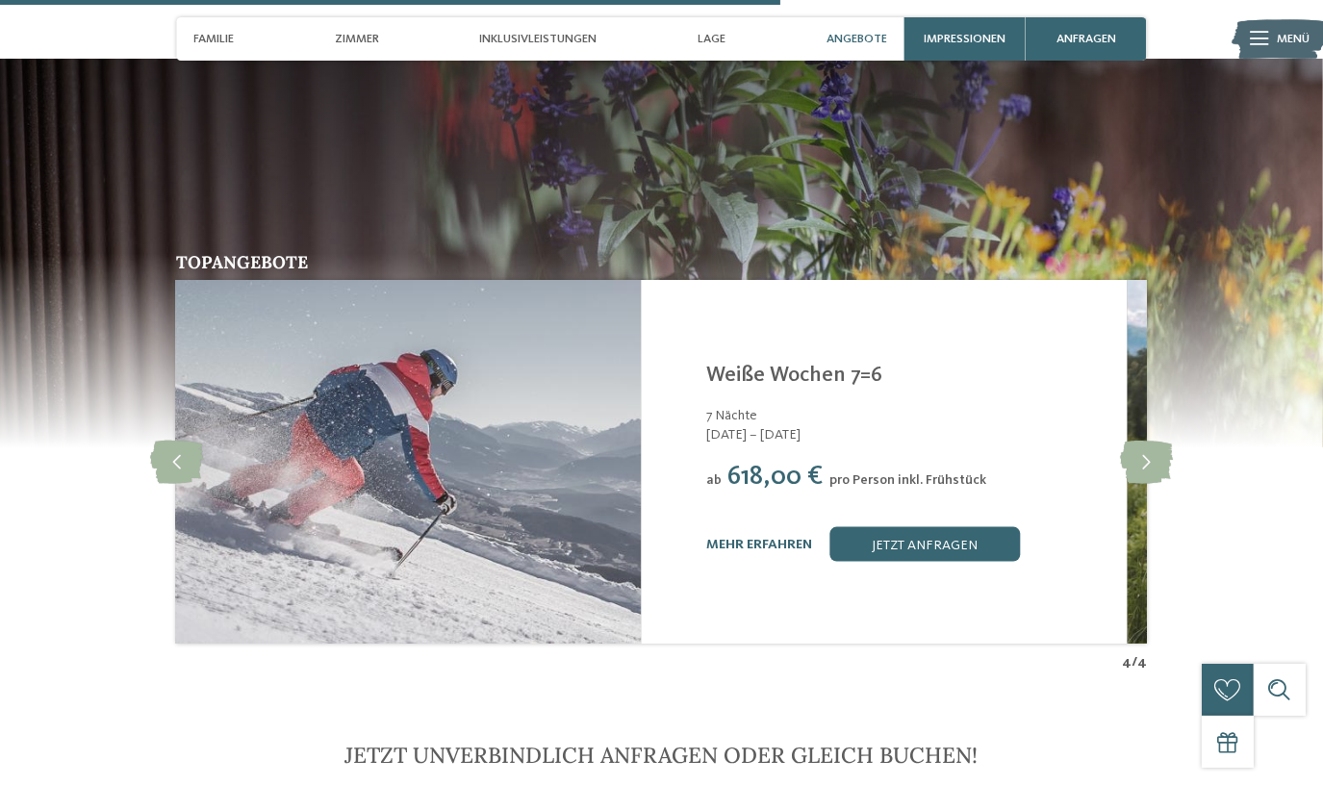
drag, startPoint x: 968, startPoint y: 422, endPoint x: 467, endPoint y: 426, distance: 501.3
click at [706, 424] on div "[PERSON_NAME][GEOGRAPHIC_DATA]/[GEOGRAPHIC_DATA] - [GEOGRAPHIC_DATA] Weiße Woch…" at bounding box center [905, 463] width 398 height 200
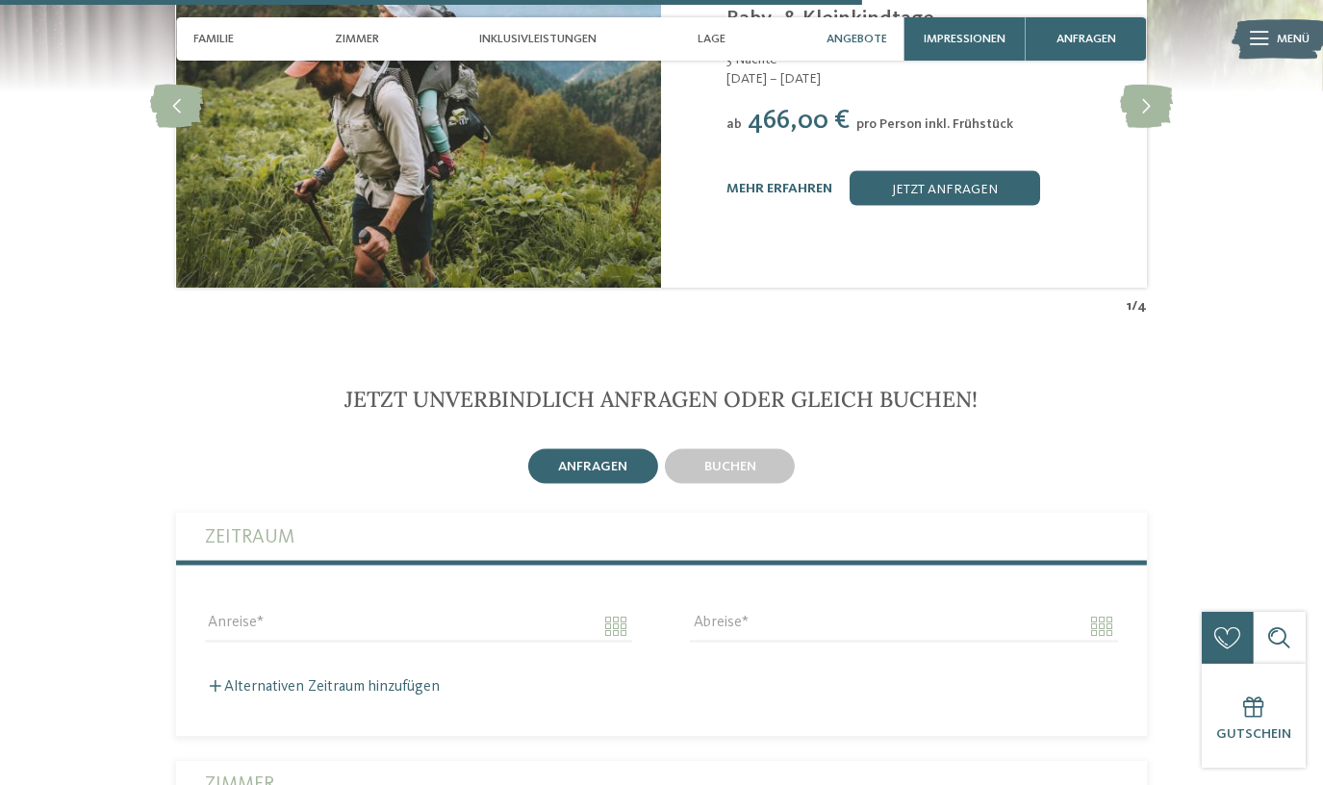
scroll to position [3673, 0]
